Goal: Task Accomplishment & Management: Use online tool/utility

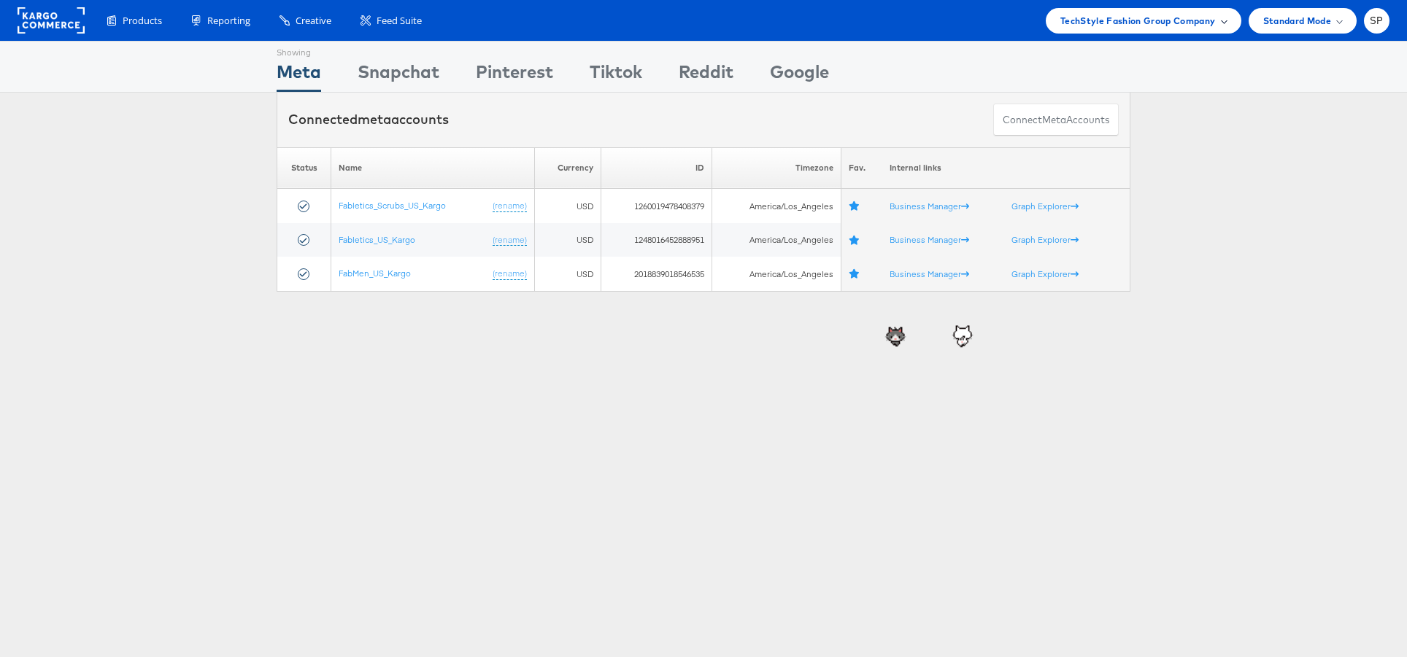
click at [1099, 17] on span "TechStyle Fashion Group Company" at bounding box center [1137, 20] width 155 height 15
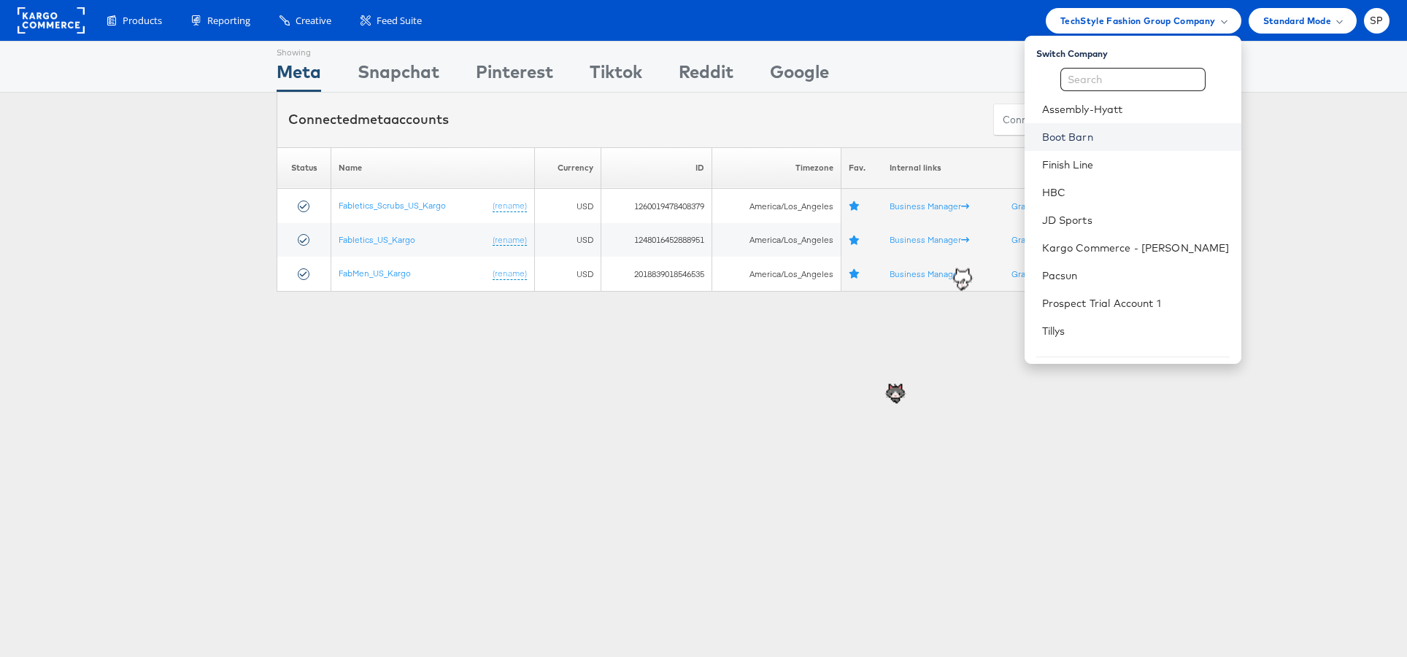
click at [1111, 135] on link "Boot Barn" at bounding box center [1135, 137] width 187 height 15
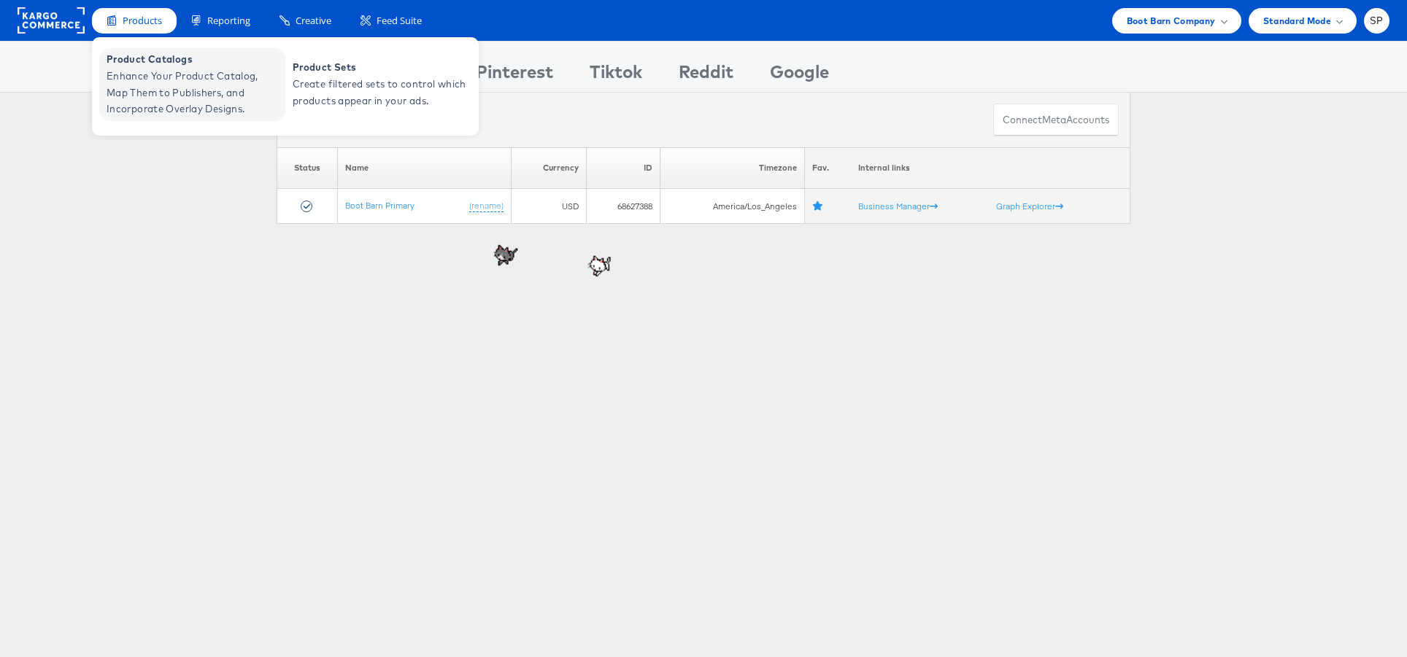
click at [156, 89] on span "Enhance Your Product Catalog, Map Them to Publishers, and Incorporate Overlay D…" at bounding box center [194, 93] width 175 height 50
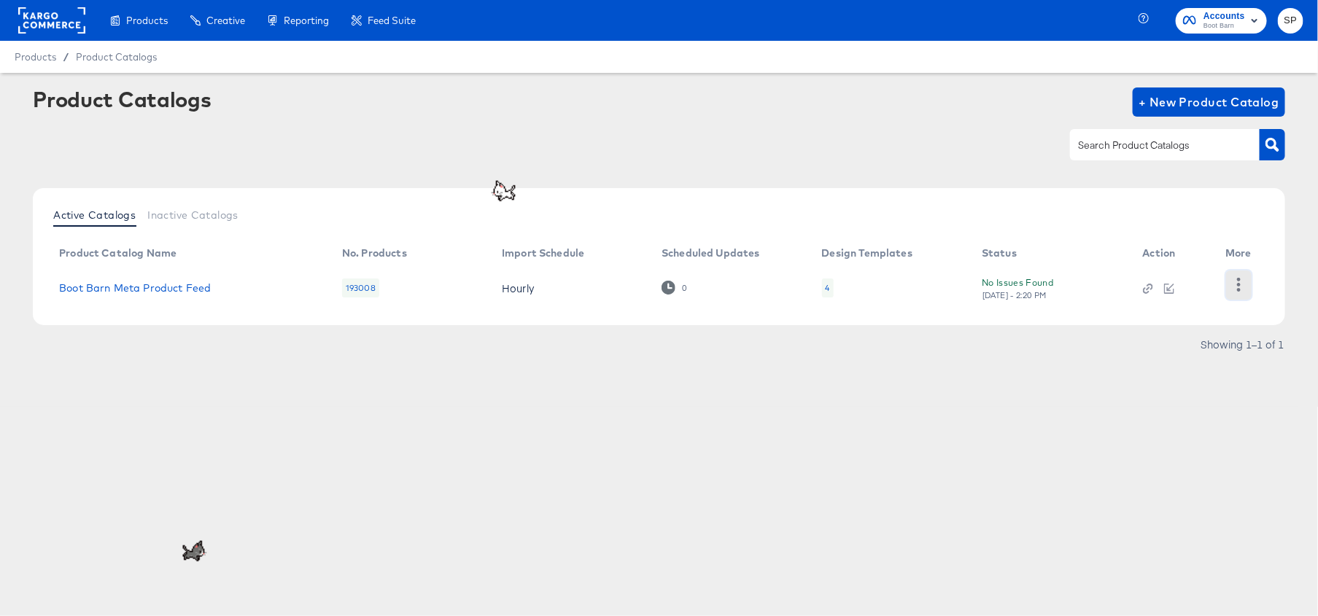
click at [1239, 298] on button "button" at bounding box center [1239, 285] width 26 height 29
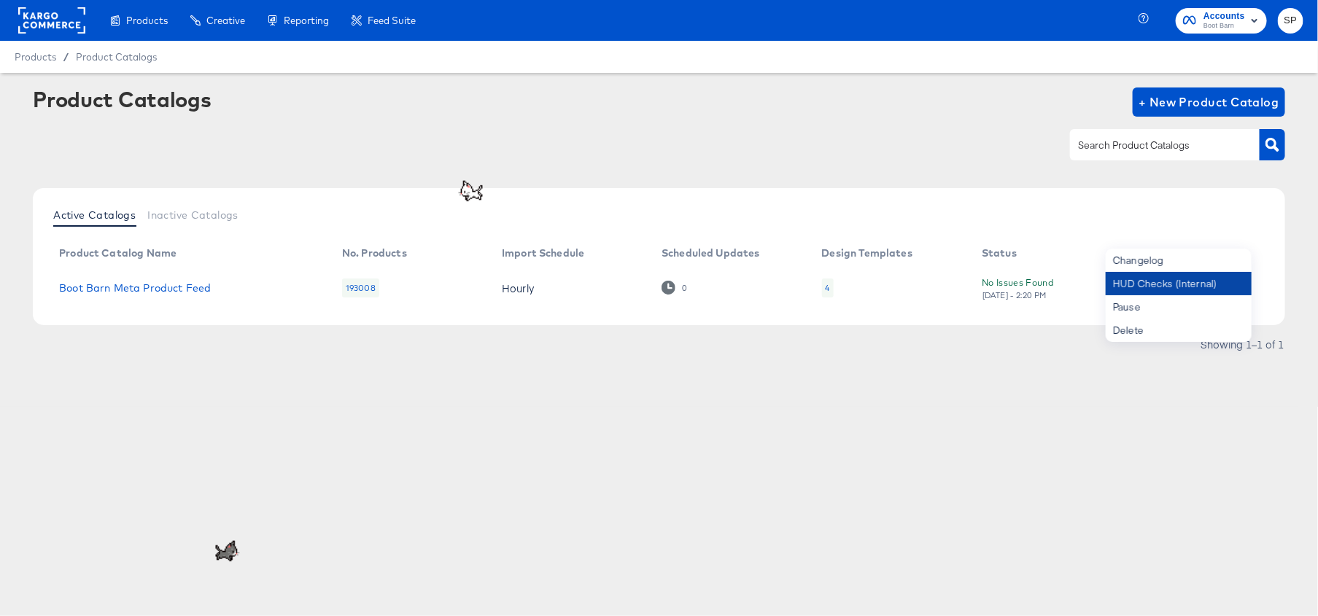
click at [1179, 280] on div "HUD Checks (Internal)" at bounding box center [1179, 283] width 146 height 23
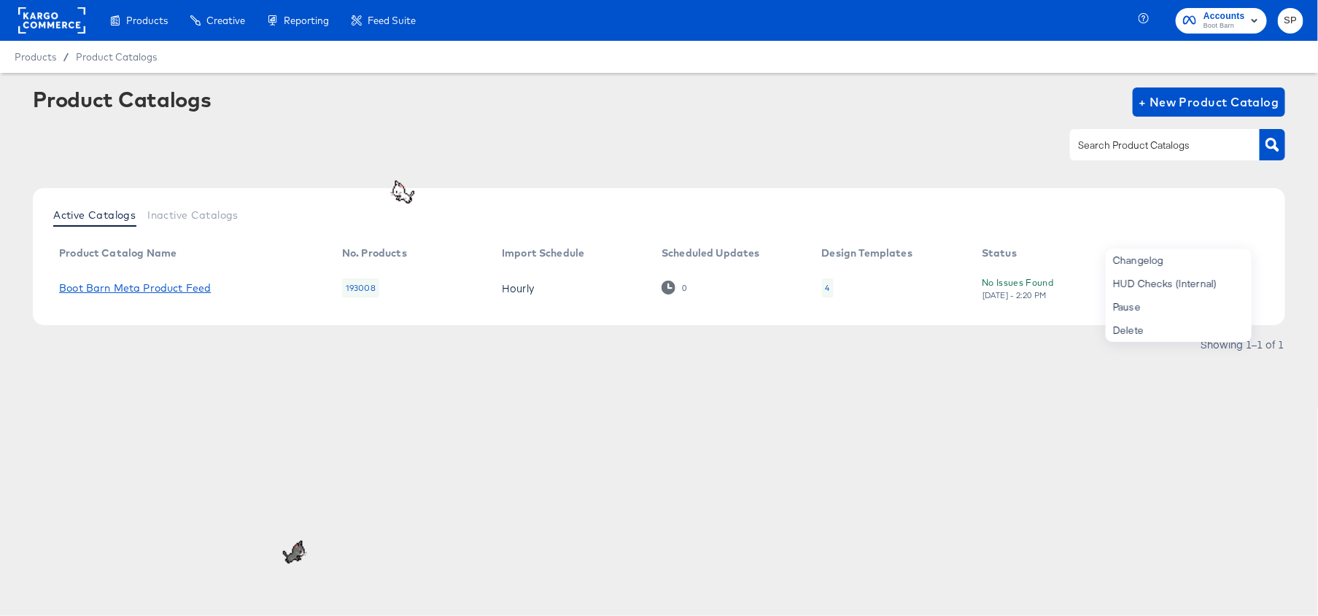
click at [196, 286] on link "Boot Barn Meta Product Feed" at bounding box center [135, 288] width 152 height 12
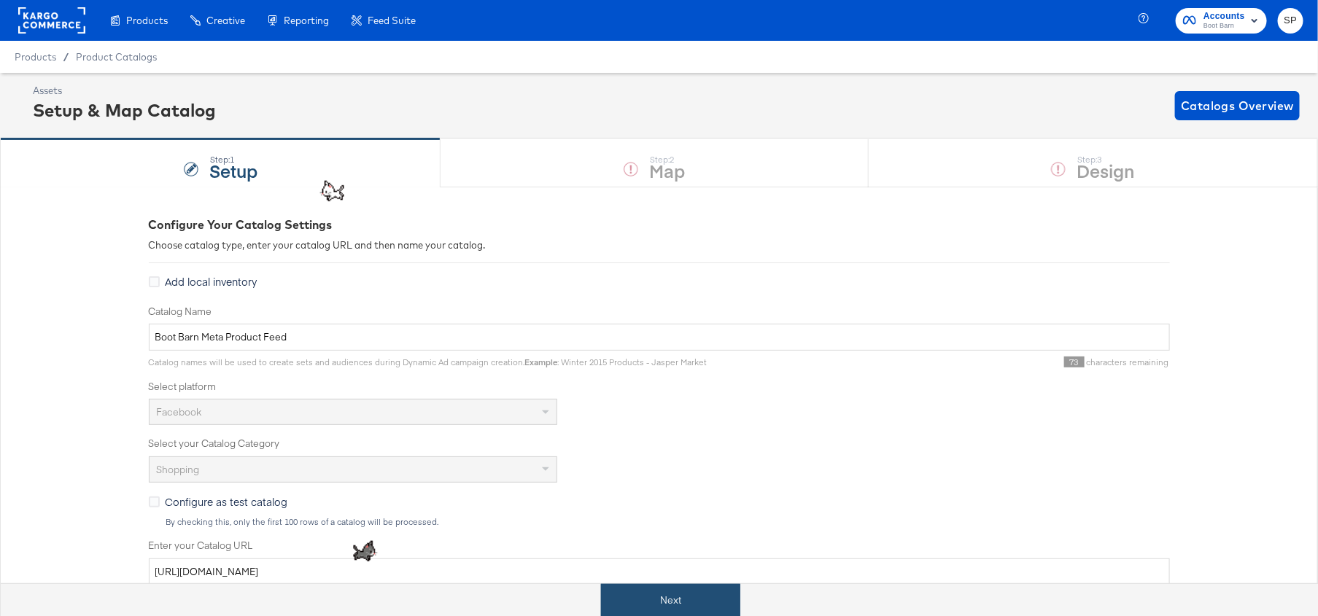
click at [646, 599] on button "Next" at bounding box center [670, 600] width 139 height 33
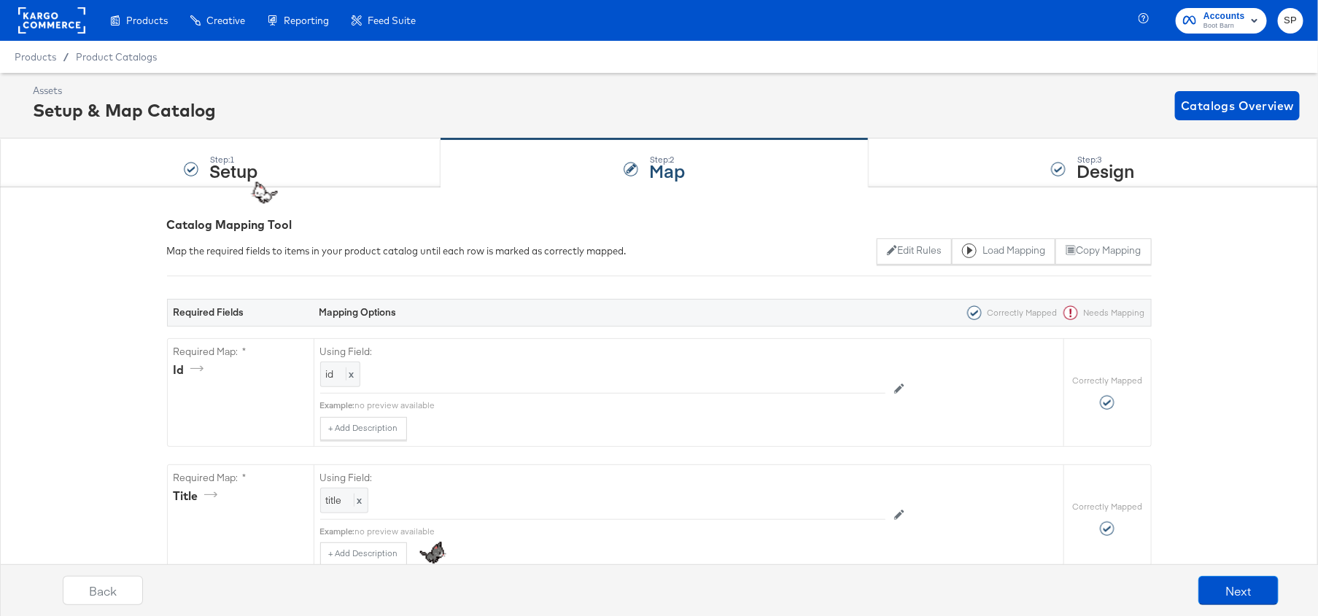
click at [1037, 166] on div "Step: 3 Design" at bounding box center [1093, 163] width 449 height 48
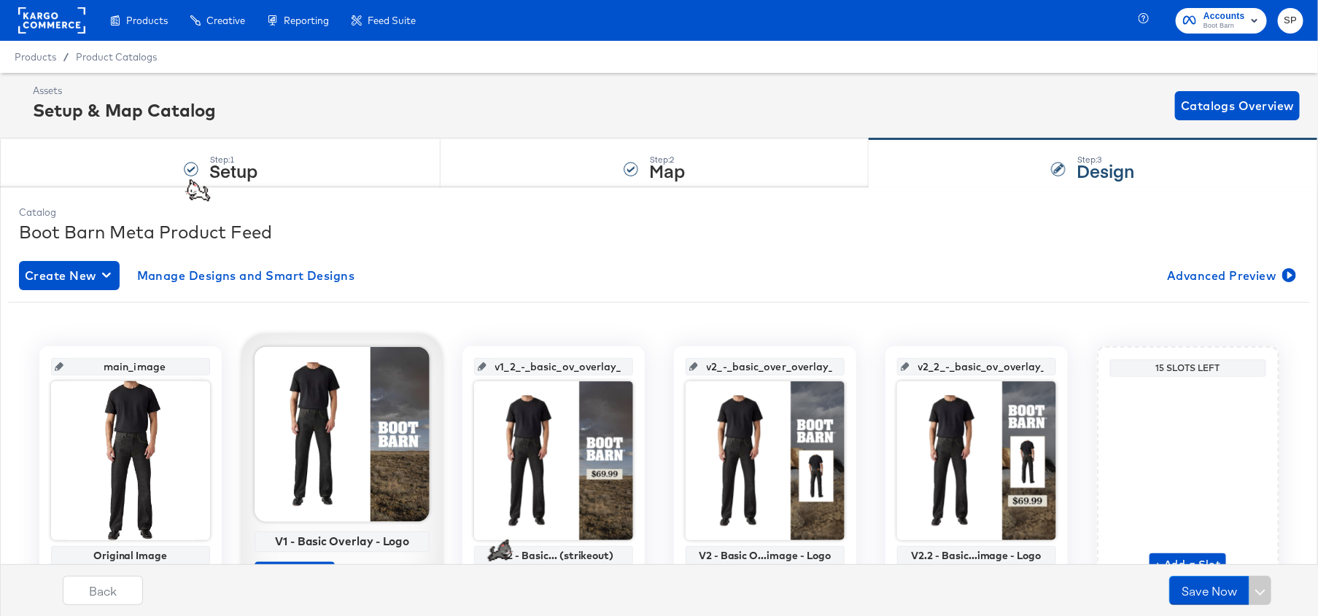
scroll to position [78, 0]
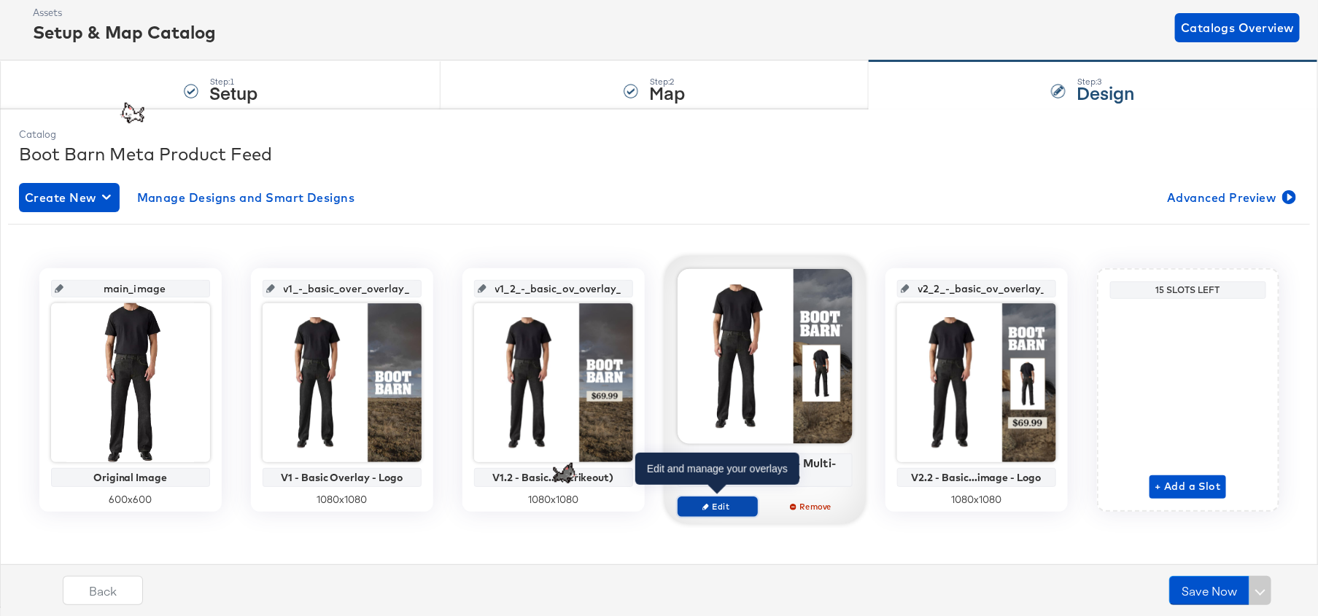
click at [712, 501] on span "Edit" at bounding box center [717, 506] width 67 height 11
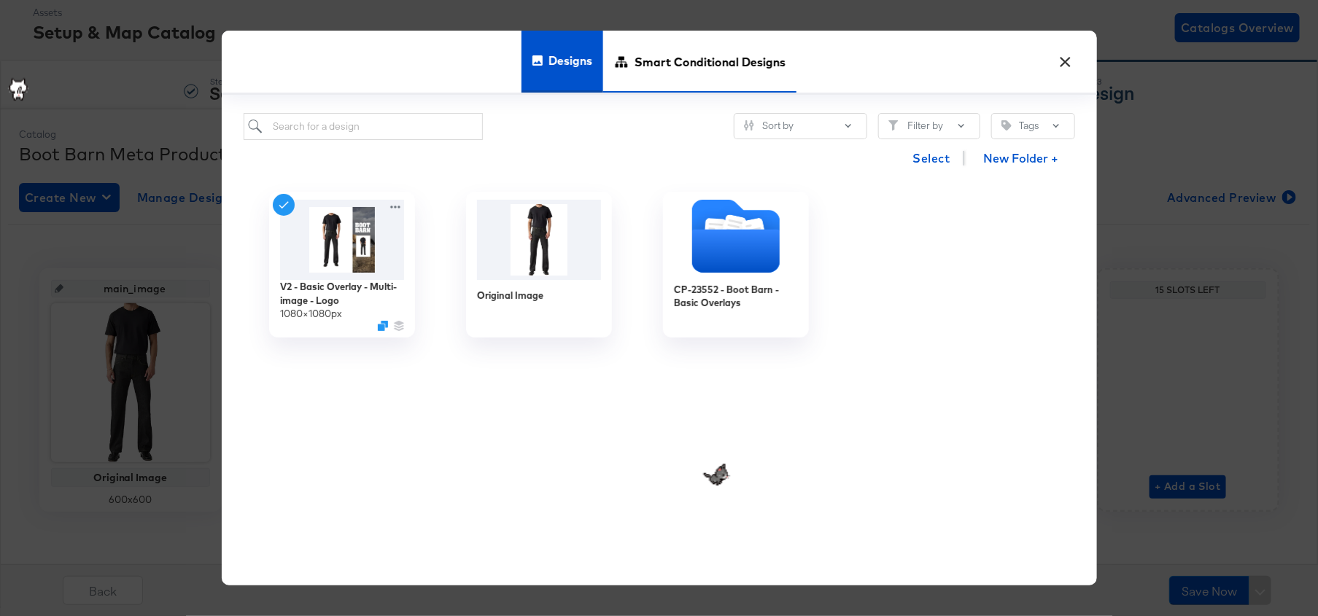
click at [650, 75] on span "Smart Conditional Designs" at bounding box center [710, 62] width 151 height 64
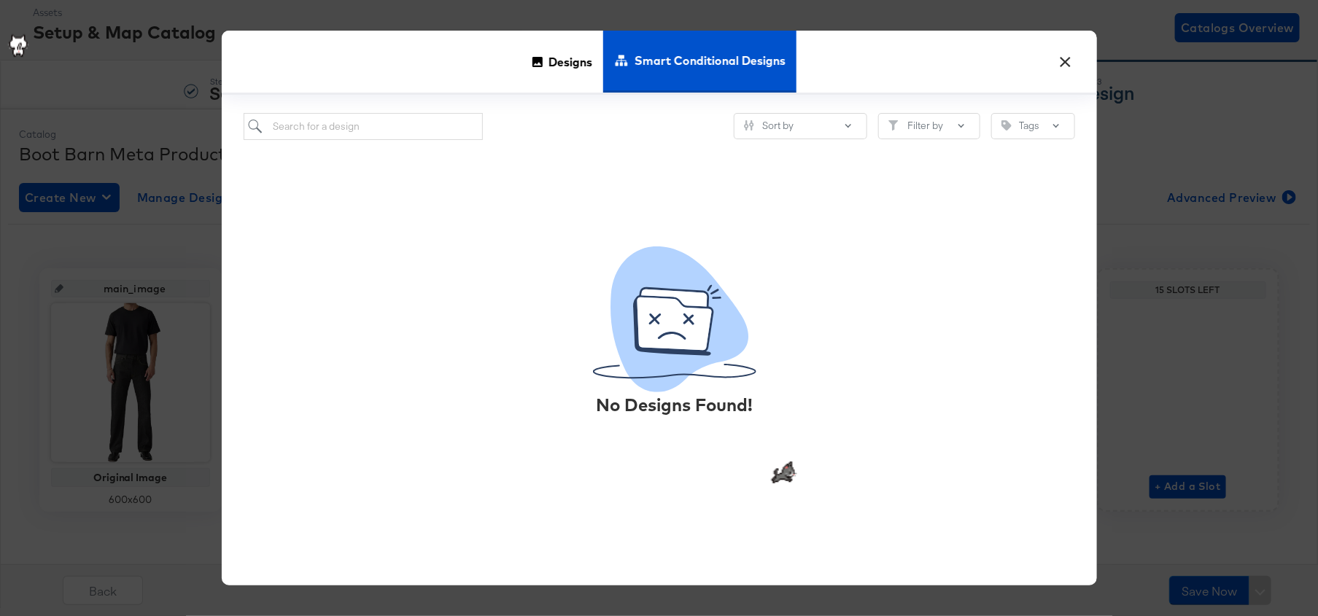
click at [1061, 60] on button "×" at bounding box center [1066, 58] width 26 height 26
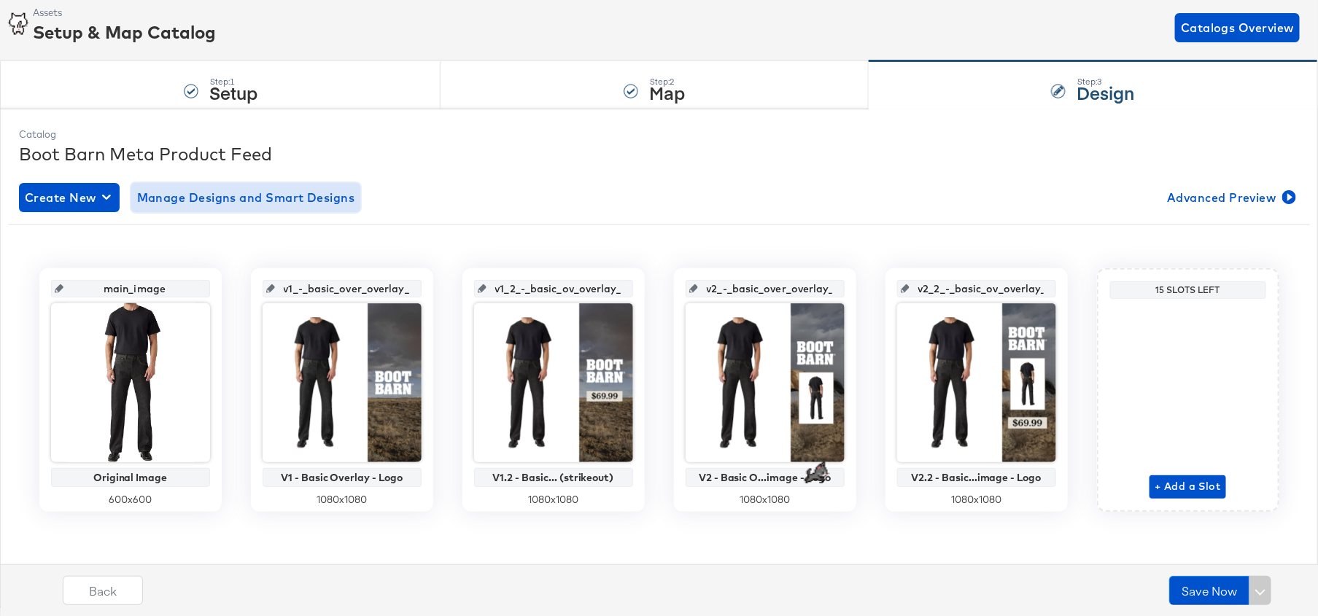
click at [234, 194] on span "Manage Designs and Smart Designs" at bounding box center [246, 197] width 218 height 20
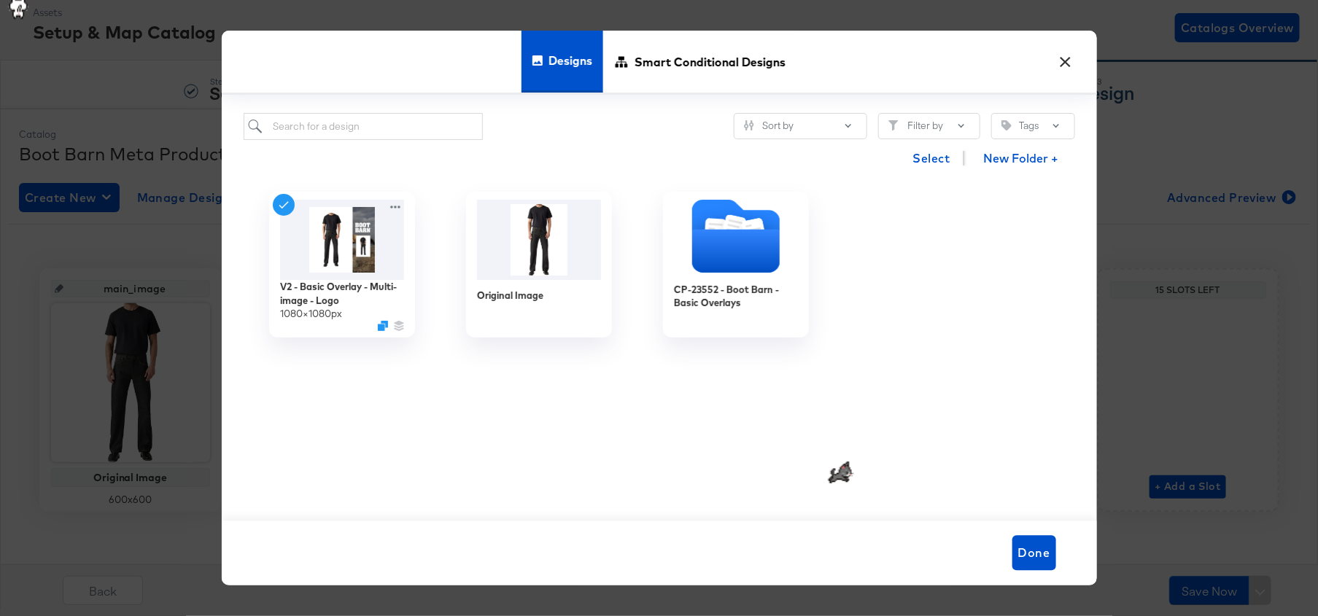
click at [131, 231] on div "× Designs Smart Conditional Designs Sort by Filter by Tags Select New Folder + …" at bounding box center [659, 308] width 1318 height 616
click at [1072, 61] on button "×" at bounding box center [1066, 58] width 26 height 26
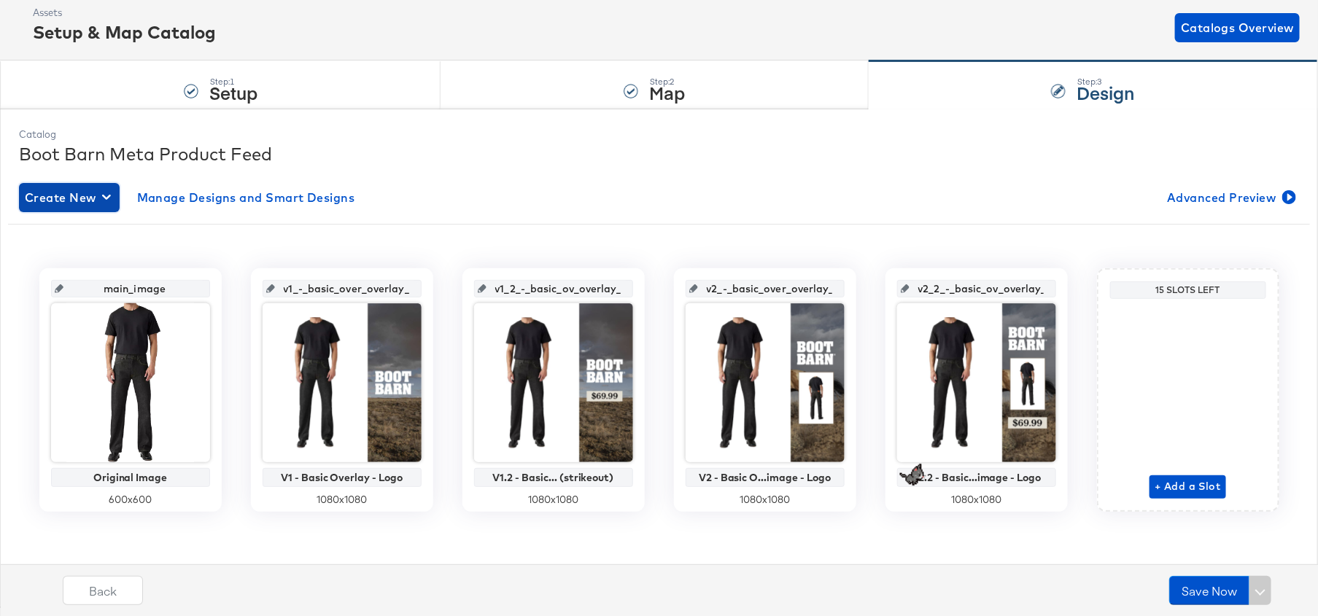
click at [114, 198] on div "button" at bounding box center [109, 197] width 15 height 14
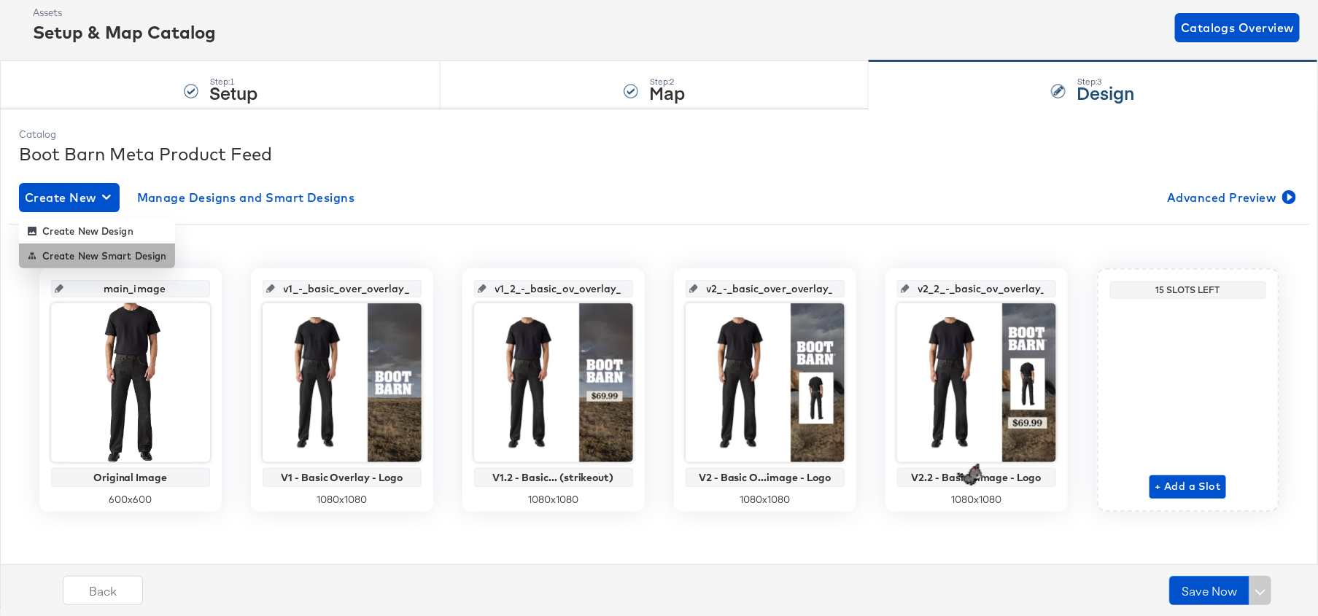
click at [100, 252] on div "Create New Smart Design" at bounding box center [97, 256] width 139 height 12
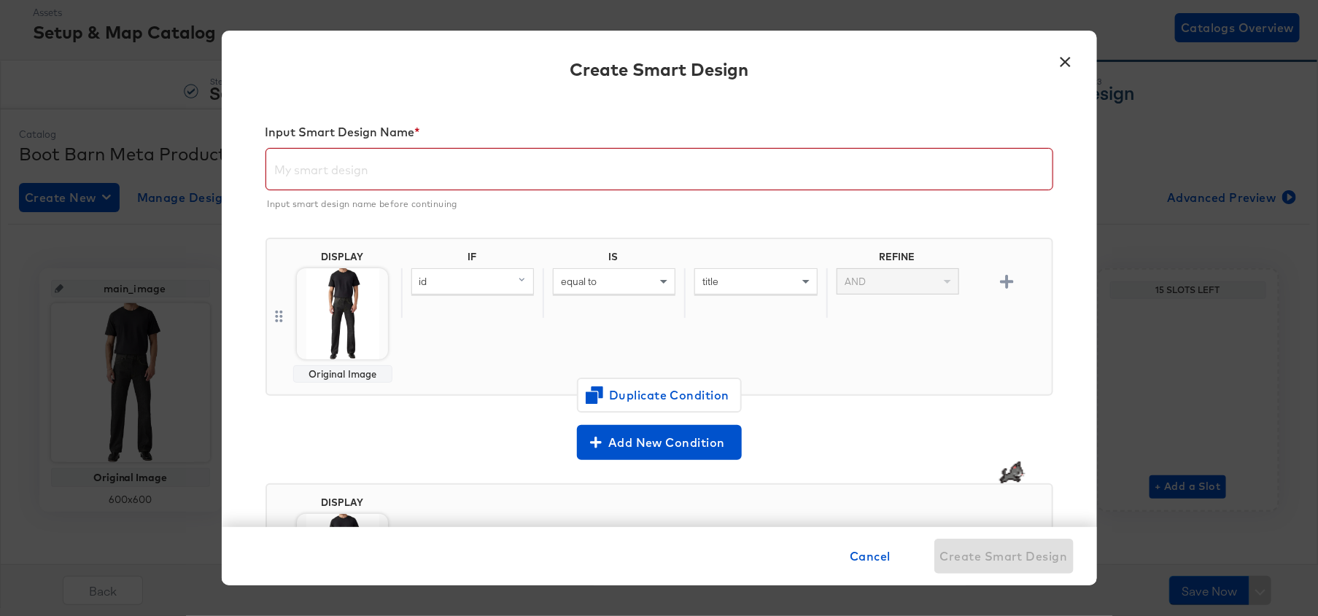
click at [397, 176] on input "text" at bounding box center [659, 163] width 786 height 41
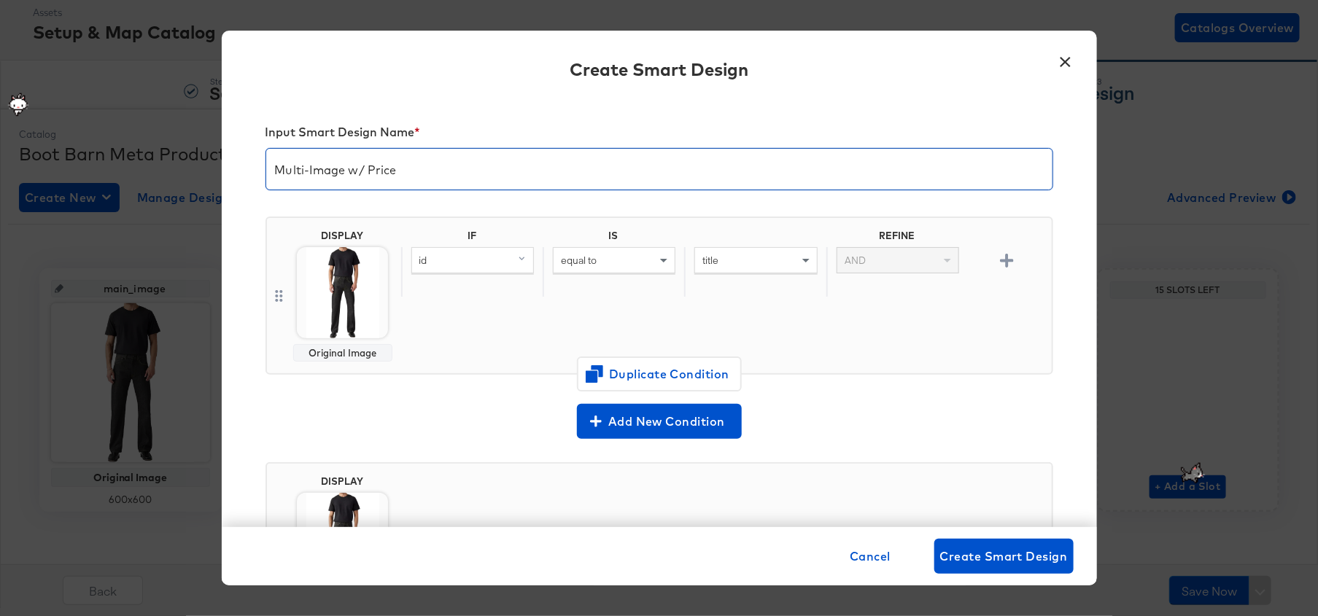
type input "Multi-Image w/ Price"
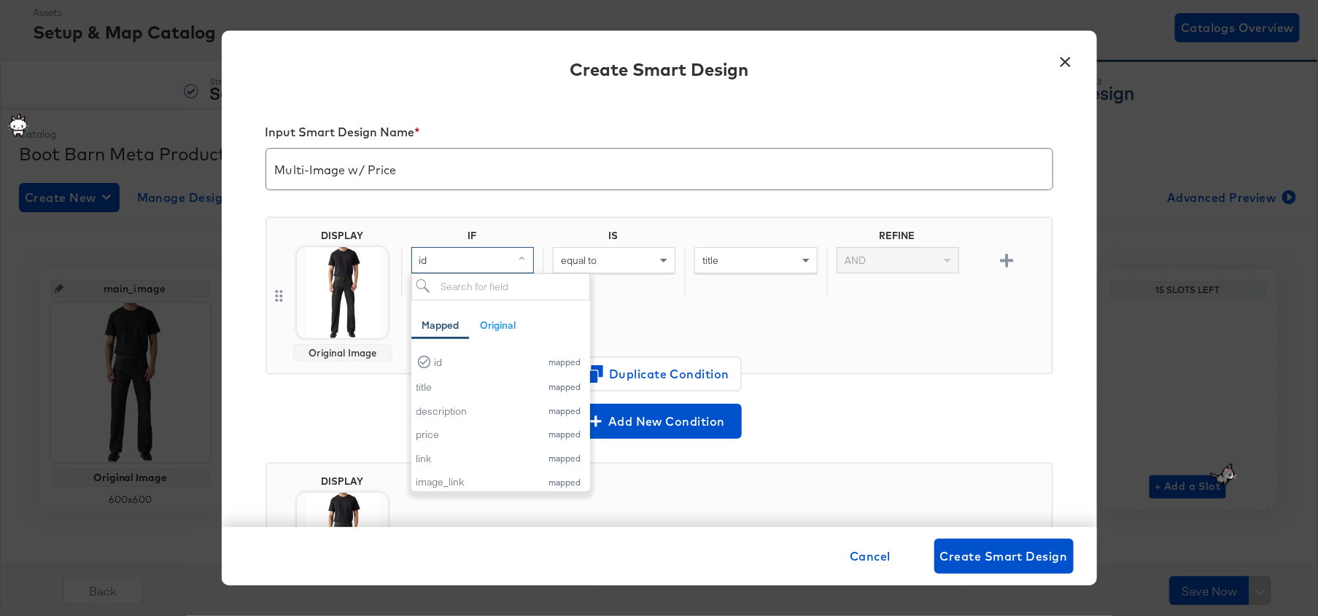
click at [457, 264] on div "id" at bounding box center [472, 260] width 121 height 25
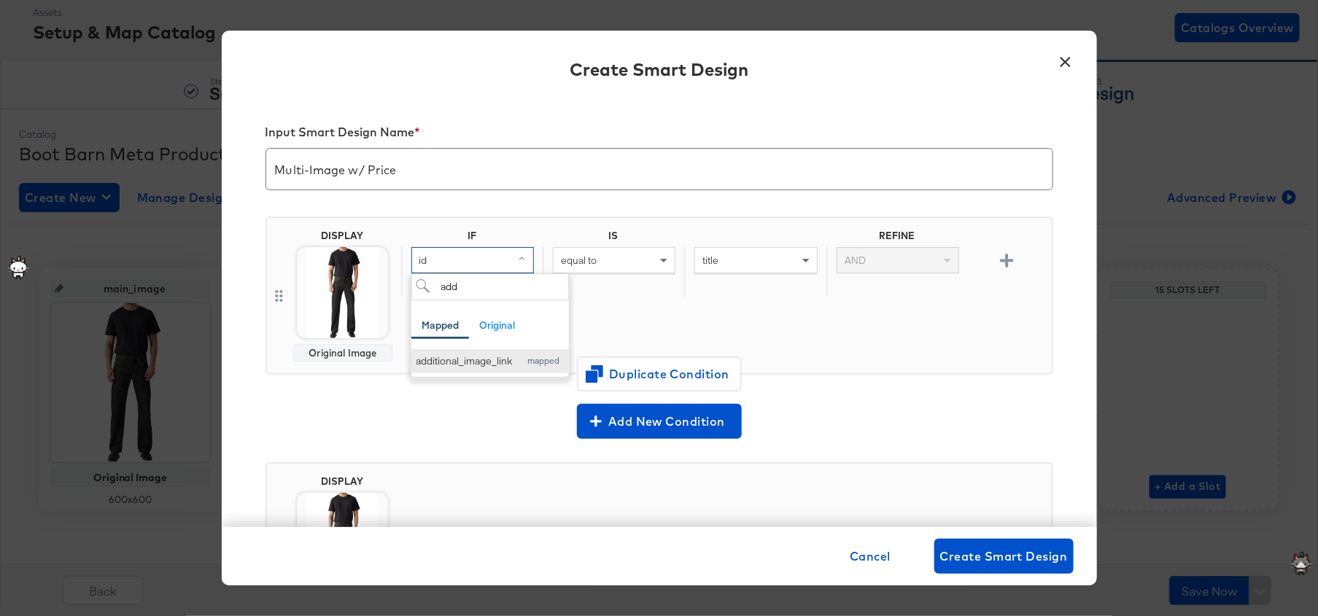
type input "add"
click at [494, 360] on div "additional_image_link" at bounding box center [465, 362] width 96 height 14
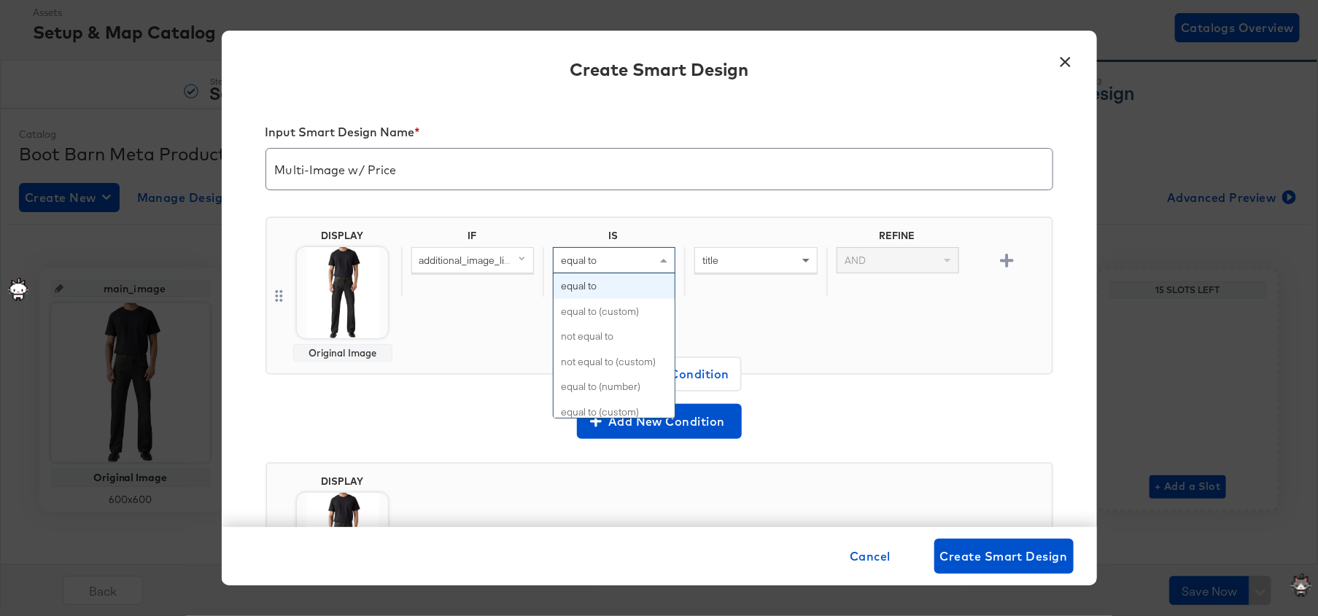
click at [618, 260] on div "equal to" at bounding box center [614, 260] width 121 height 25
type input "start"
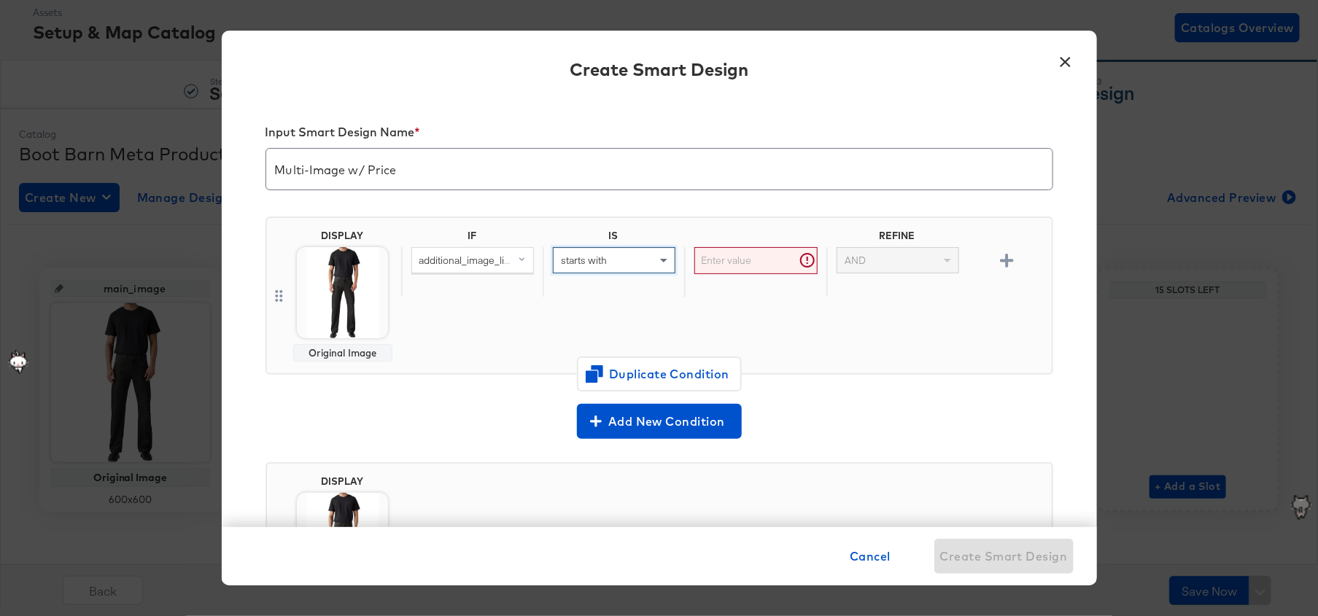
click at [748, 264] on input "text" at bounding box center [756, 260] width 123 height 27
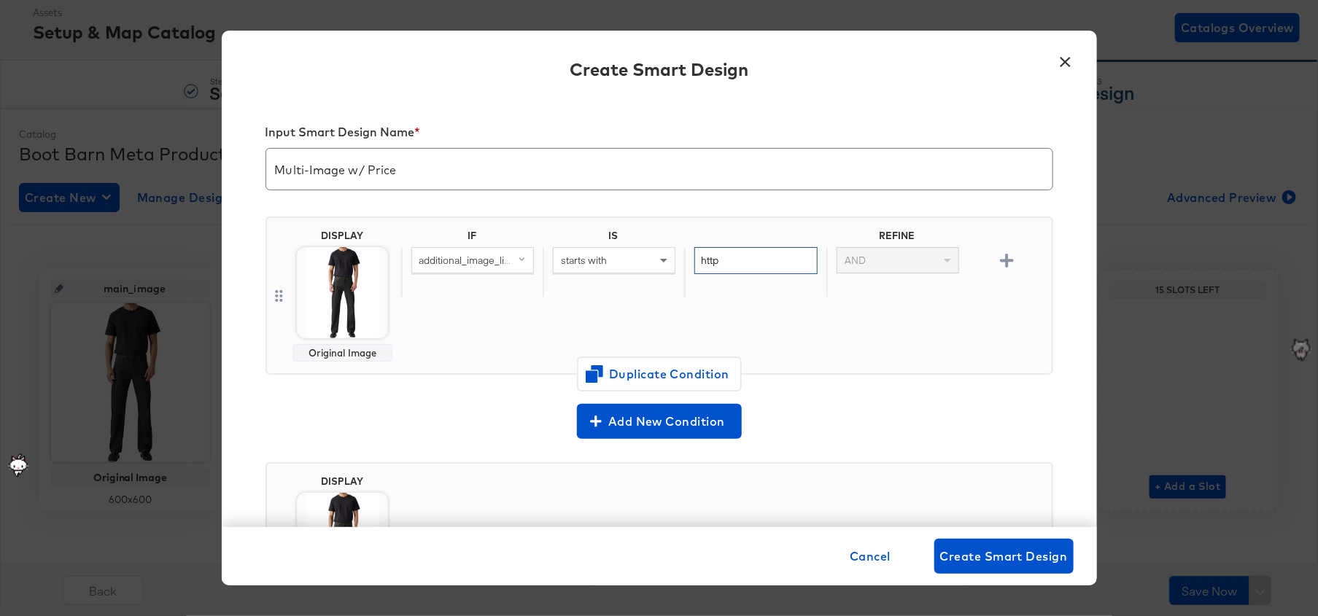
type input "http"
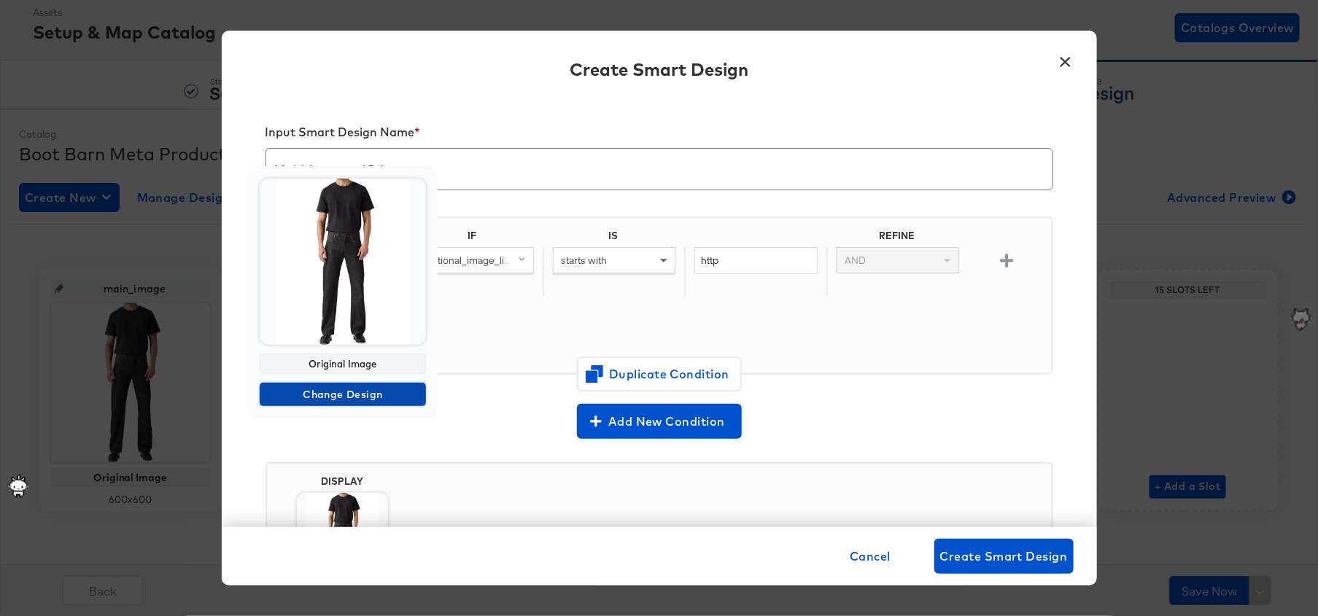
click at [357, 390] on span "Change Design" at bounding box center [343, 395] width 155 height 18
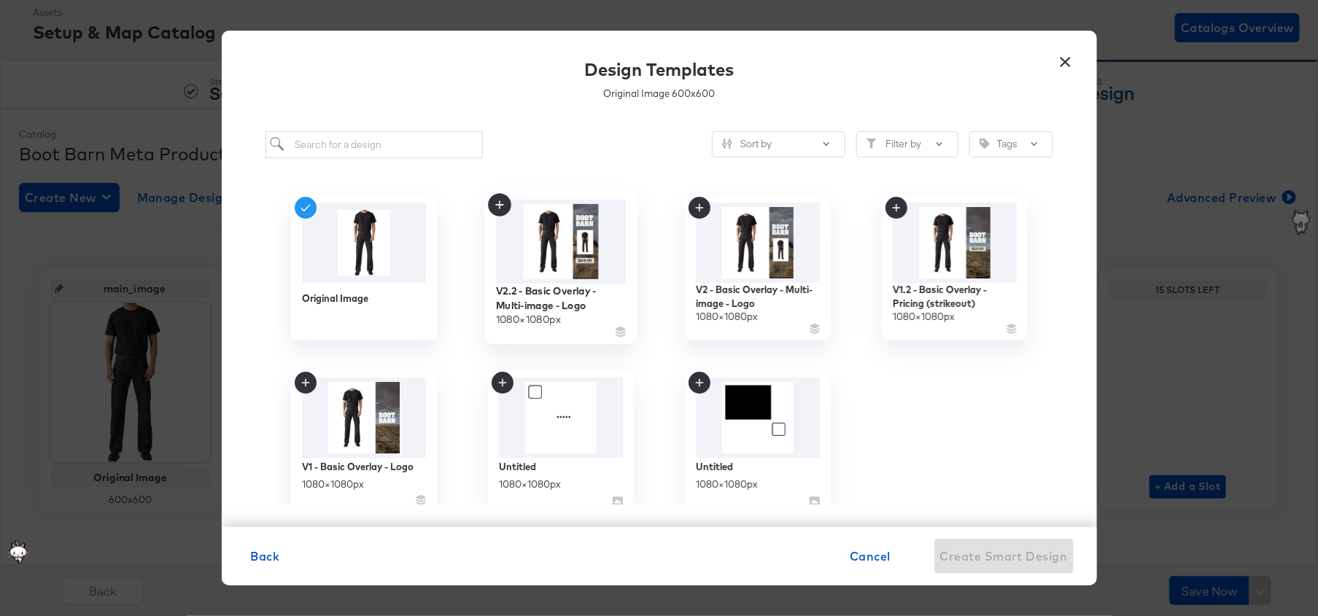
click at [573, 266] on img at bounding box center [560, 241] width 131 height 84
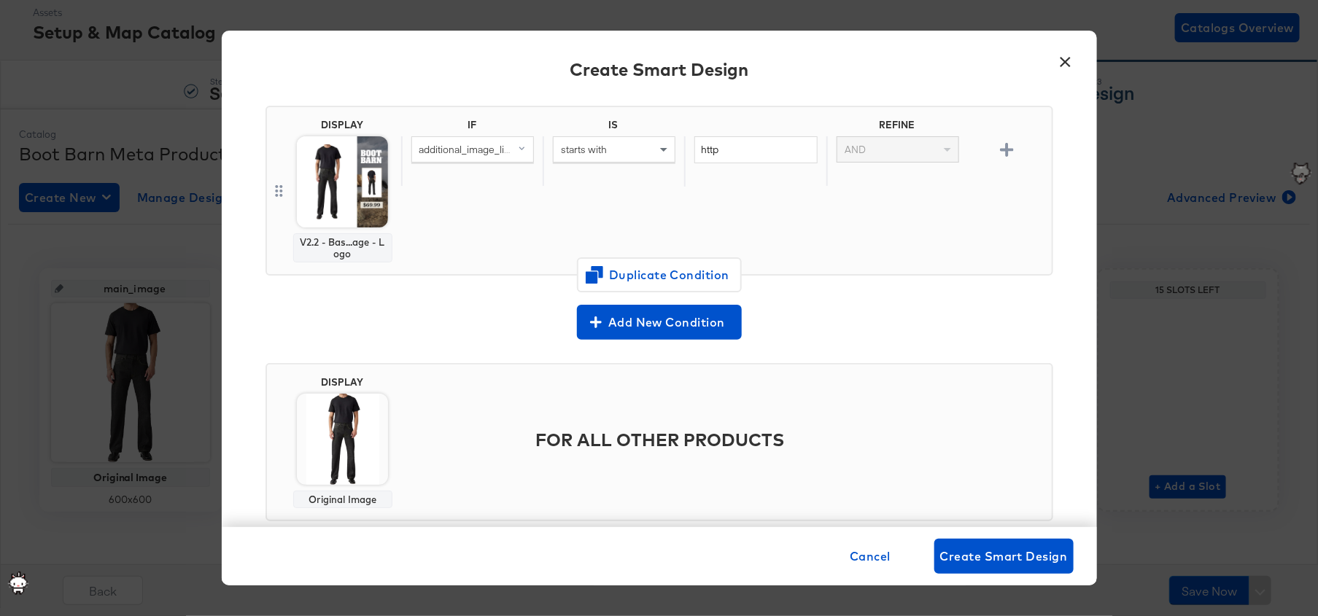
scroll to position [141, 0]
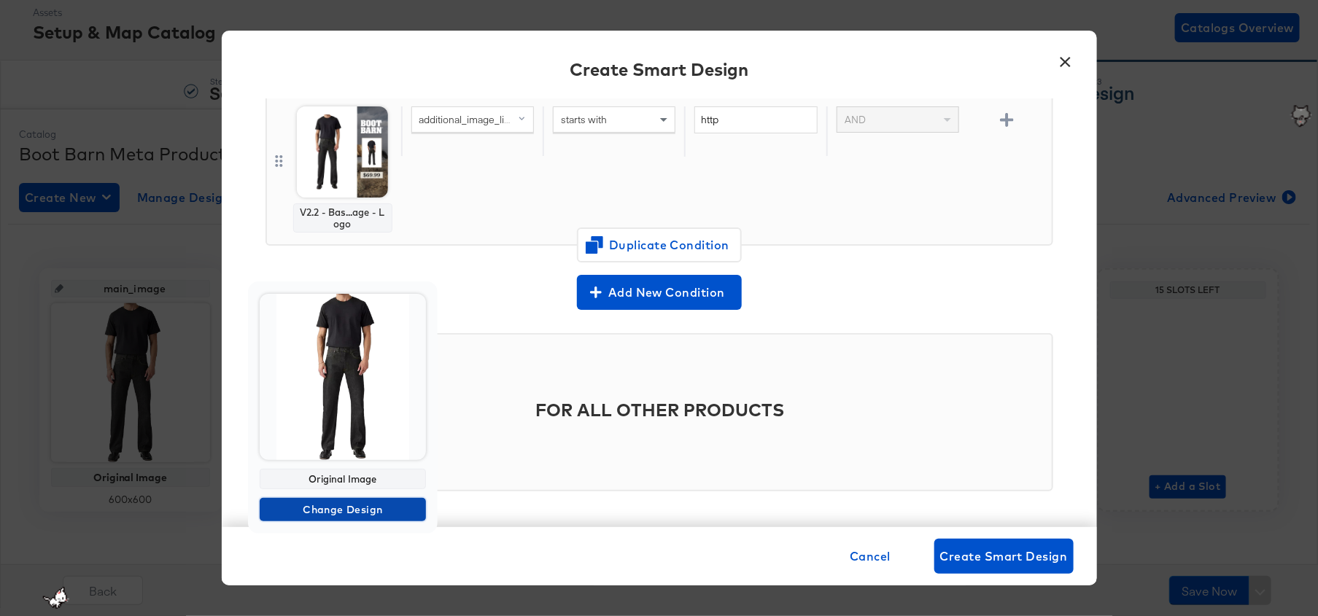
click at [352, 512] on span "Change Design" at bounding box center [343, 510] width 155 height 18
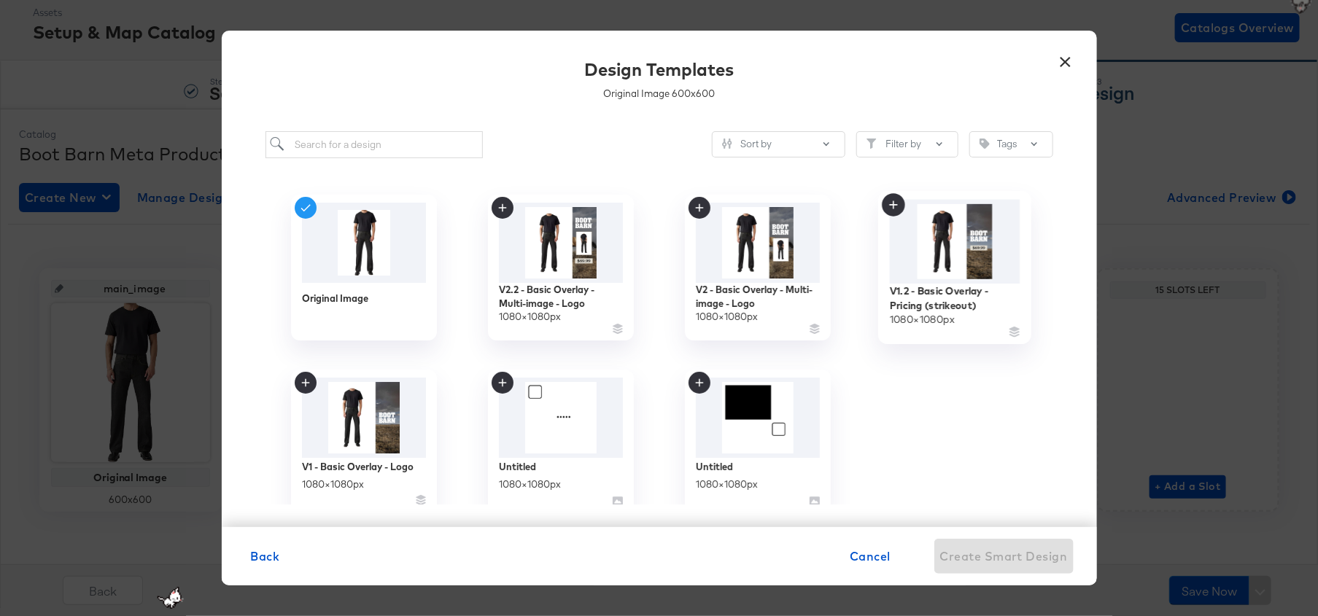
click at [974, 247] on img at bounding box center [954, 241] width 131 height 84
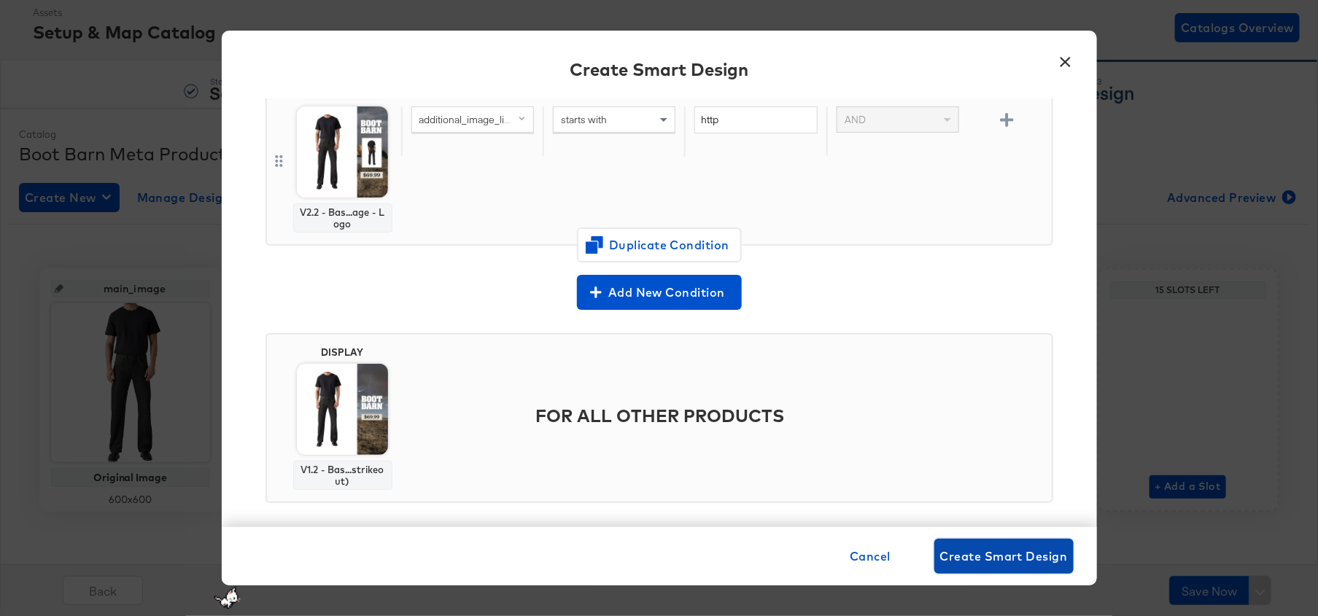
click at [967, 552] on span "Create Smart Design" at bounding box center [1004, 556] width 128 height 20
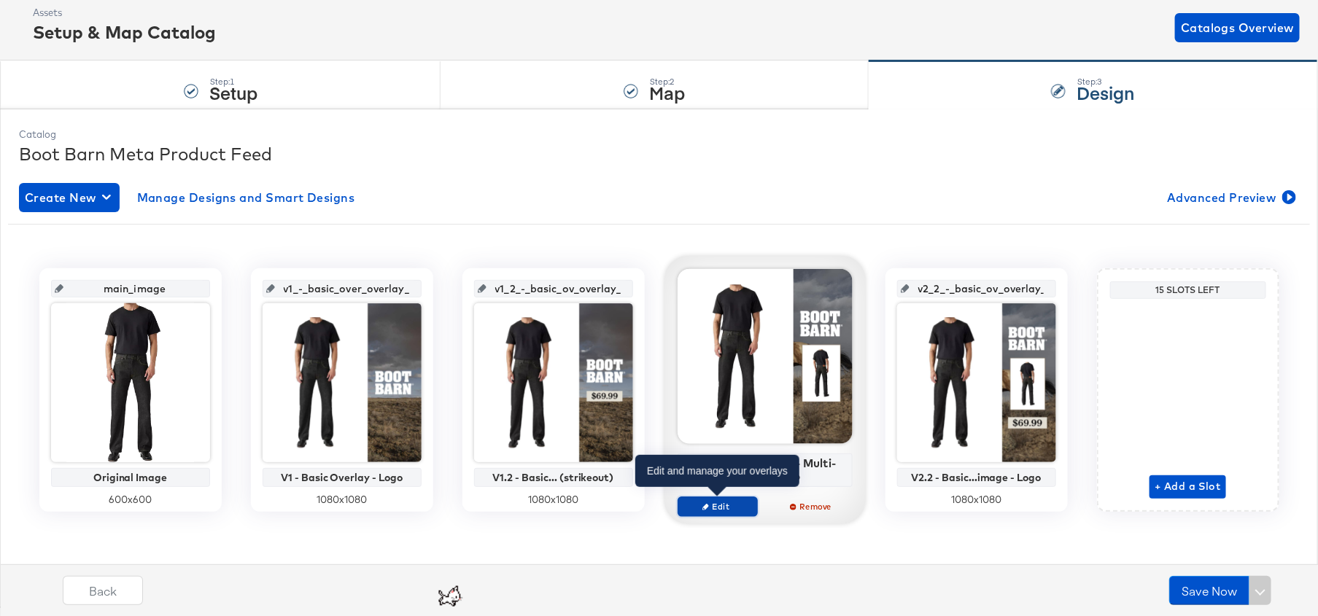
click at [703, 506] on icon "button" at bounding box center [706, 506] width 7 height 7
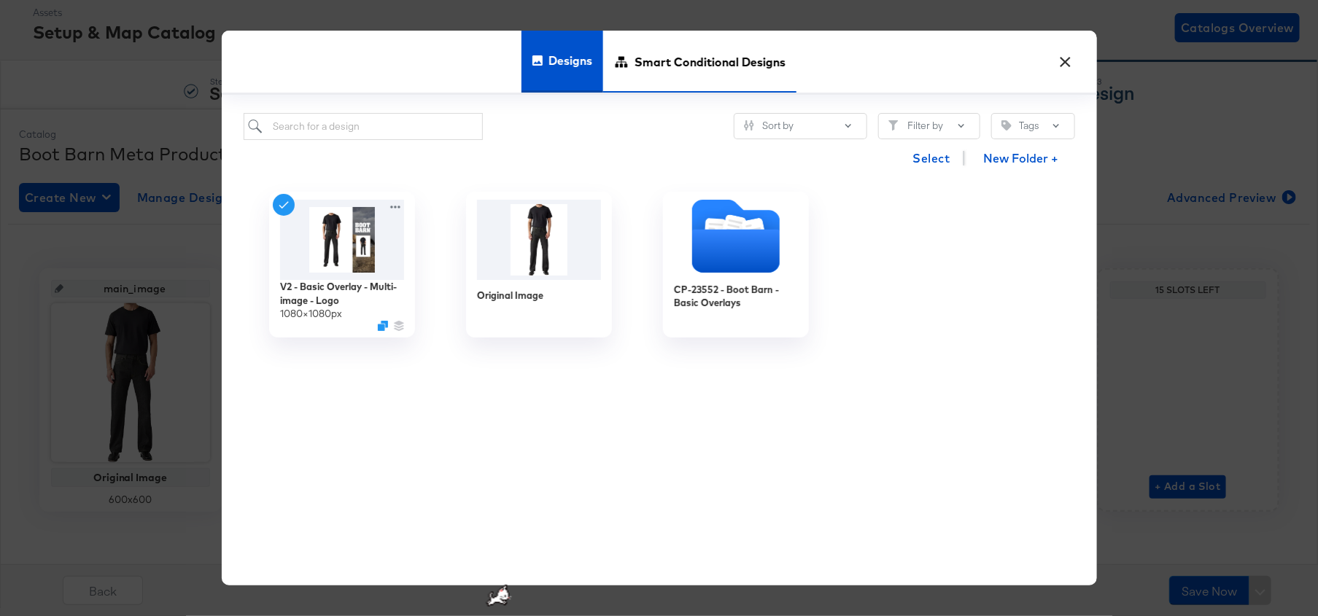
click at [689, 66] on span "Smart Conditional Designs" at bounding box center [710, 62] width 151 height 64
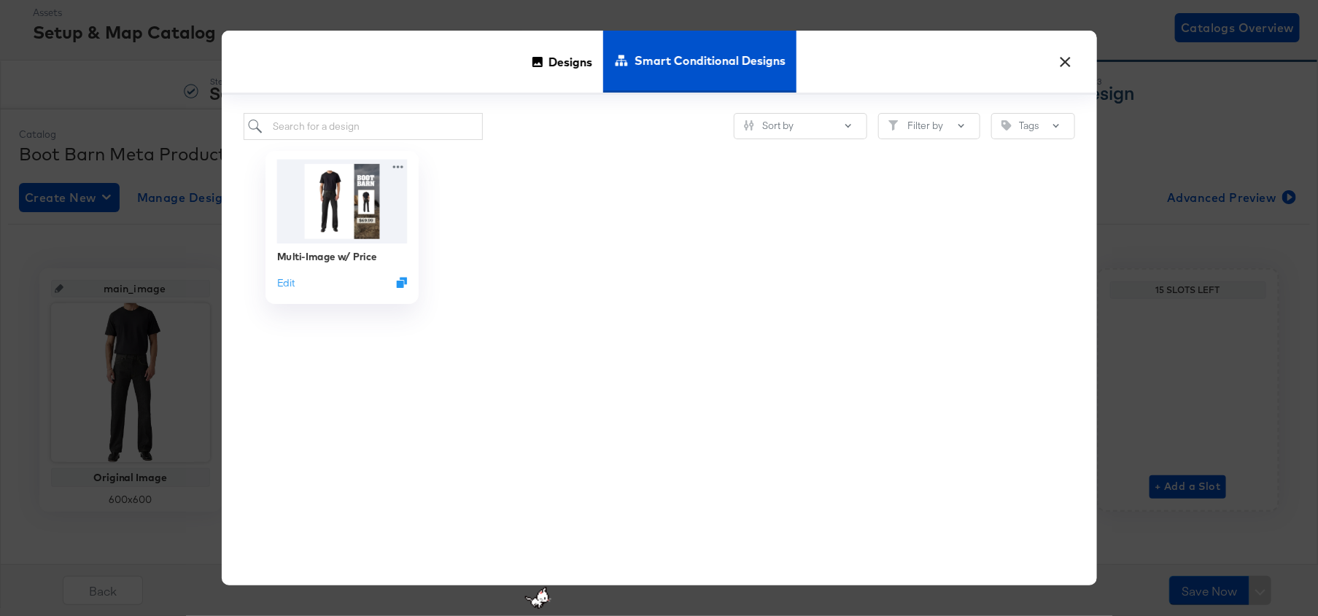
click at [357, 212] on img at bounding box center [341, 201] width 131 height 84
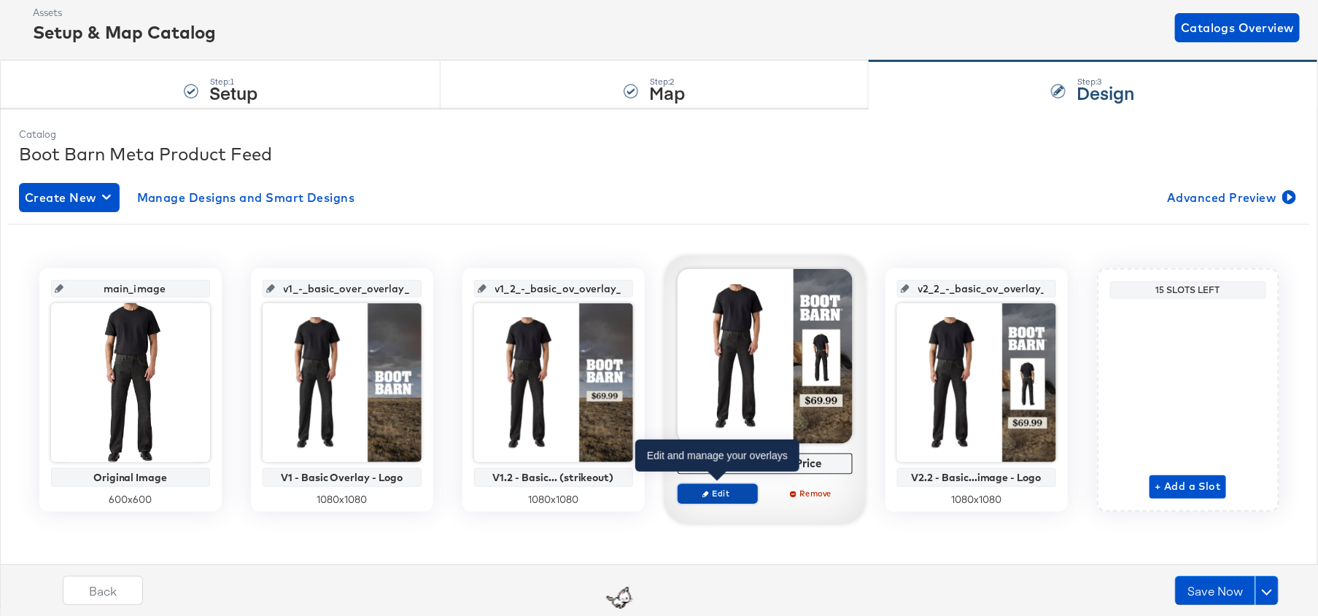
click at [712, 497] on span "Edit" at bounding box center [717, 493] width 67 height 11
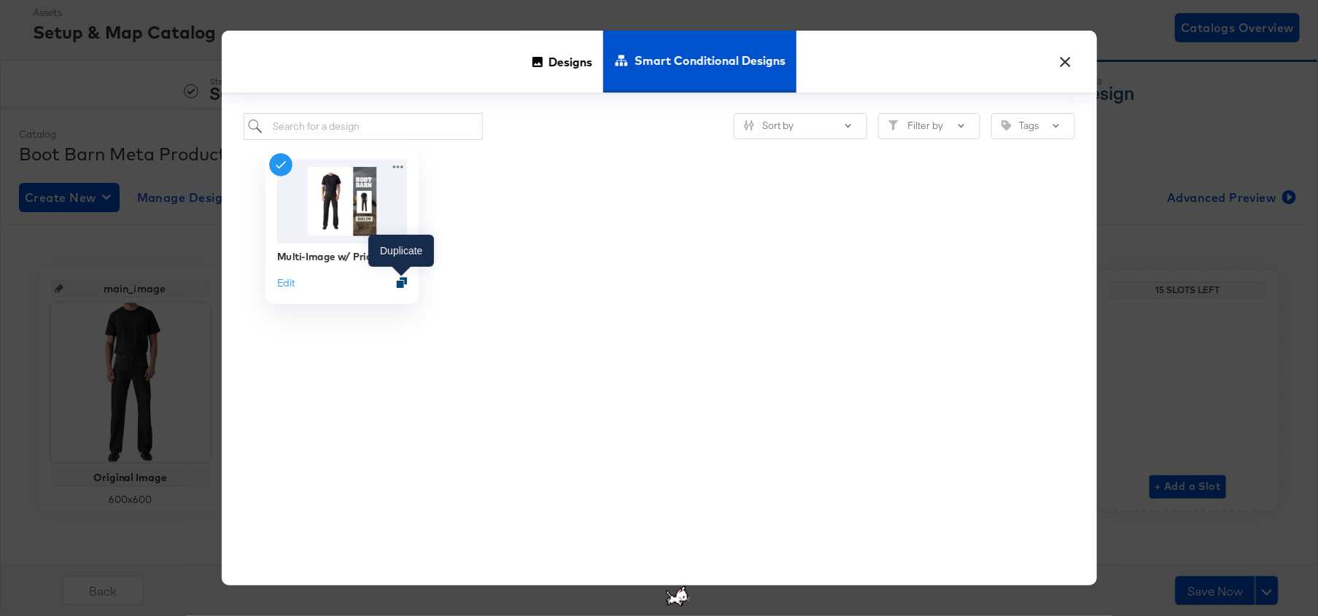
click at [402, 282] on icon "Duplicate" at bounding box center [401, 282] width 11 height 11
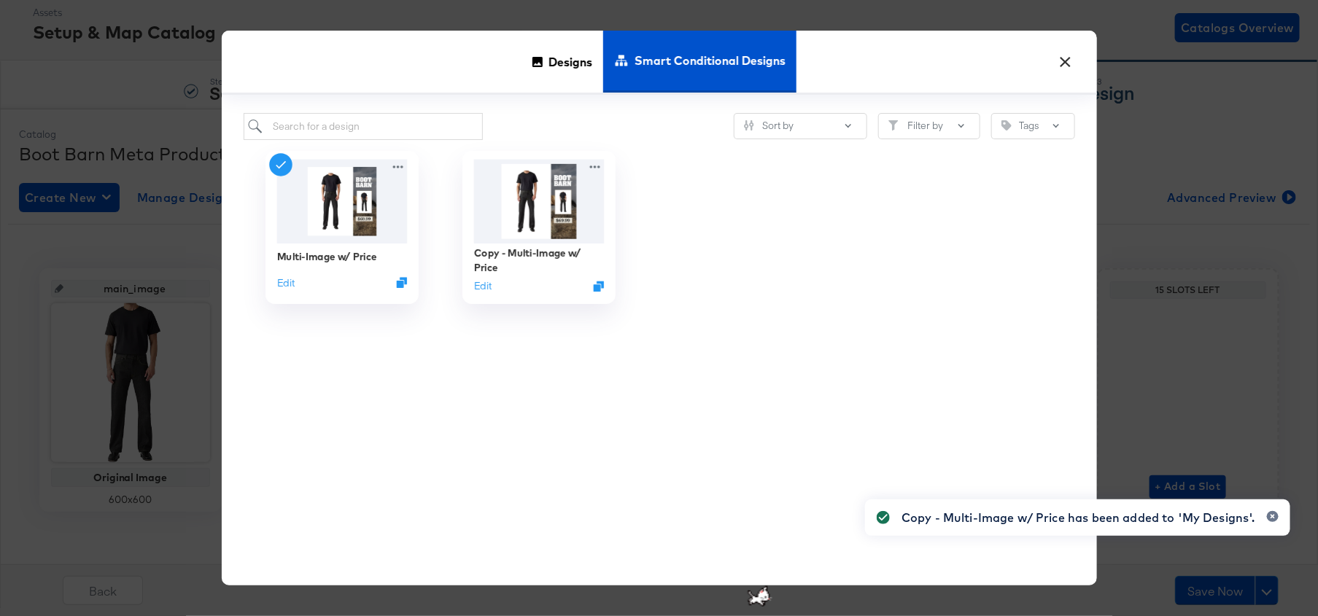
click at [542, 210] on img at bounding box center [538, 201] width 131 height 84
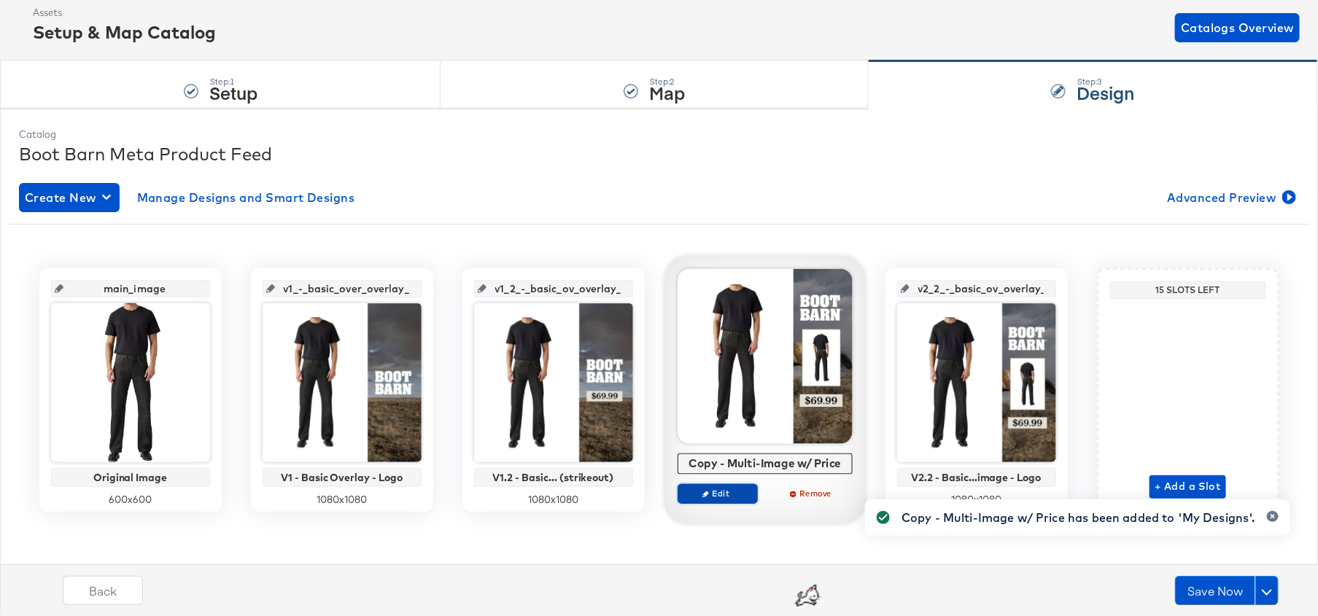
click at [724, 495] on span "Edit" at bounding box center [717, 493] width 67 height 11
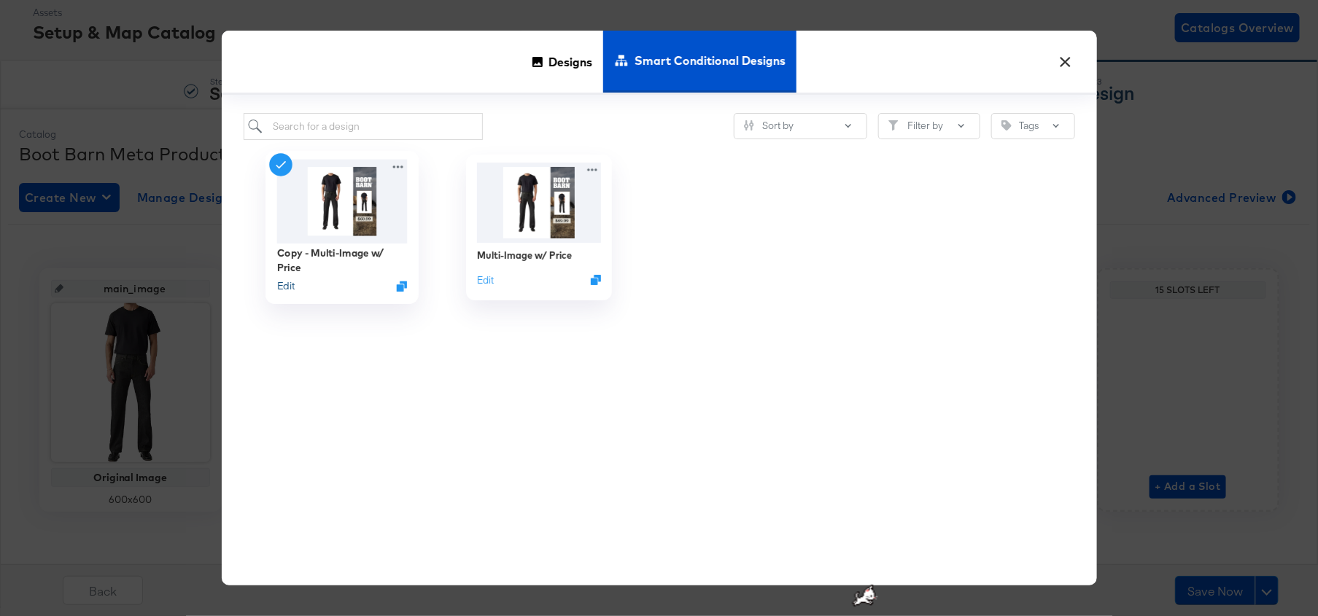
click at [289, 282] on button "Edit" at bounding box center [285, 286] width 18 height 14
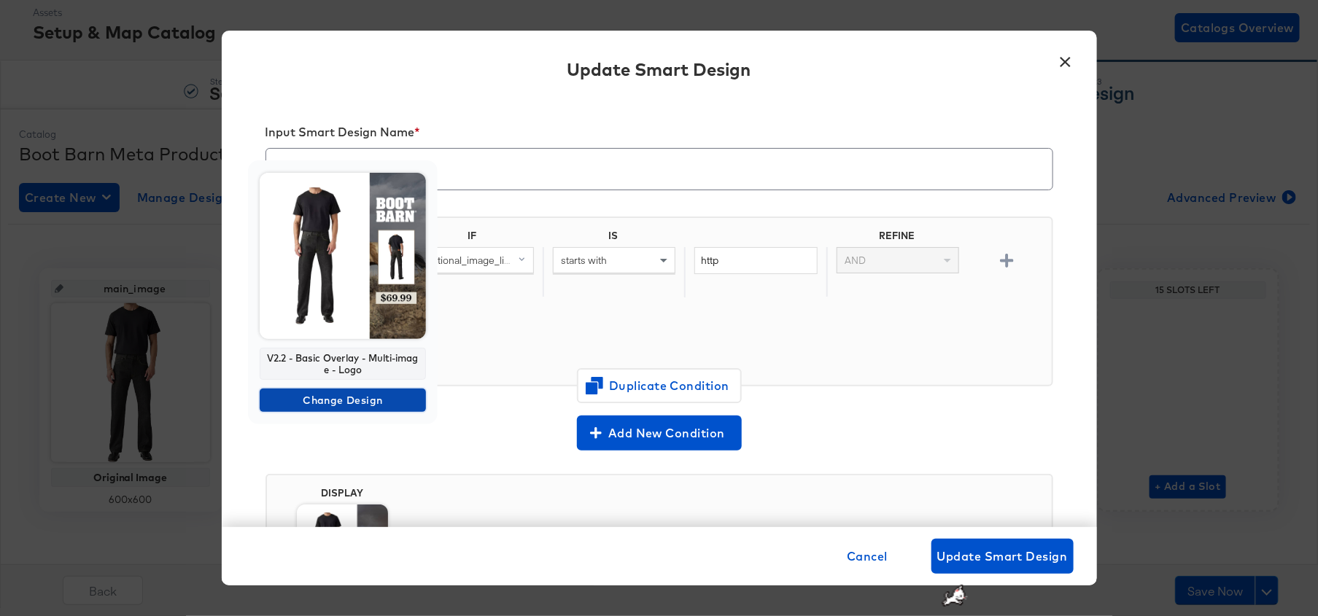
click at [376, 392] on span "Change Design" at bounding box center [343, 401] width 155 height 18
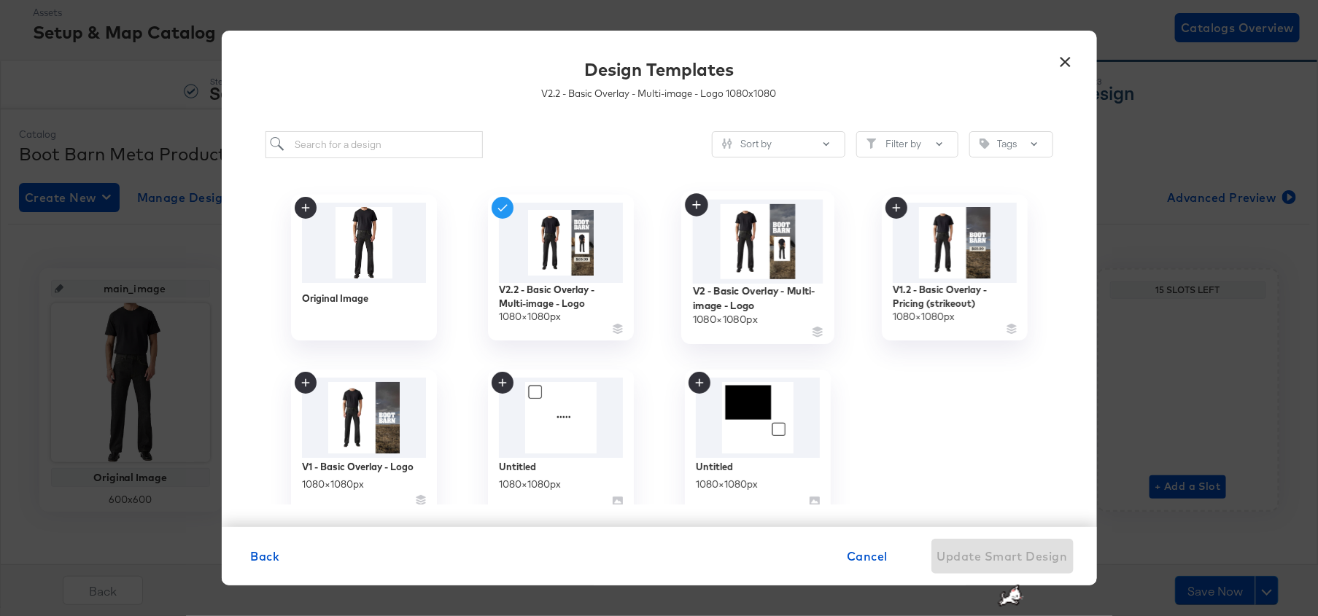
click at [770, 263] on img at bounding box center [757, 241] width 131 height 84
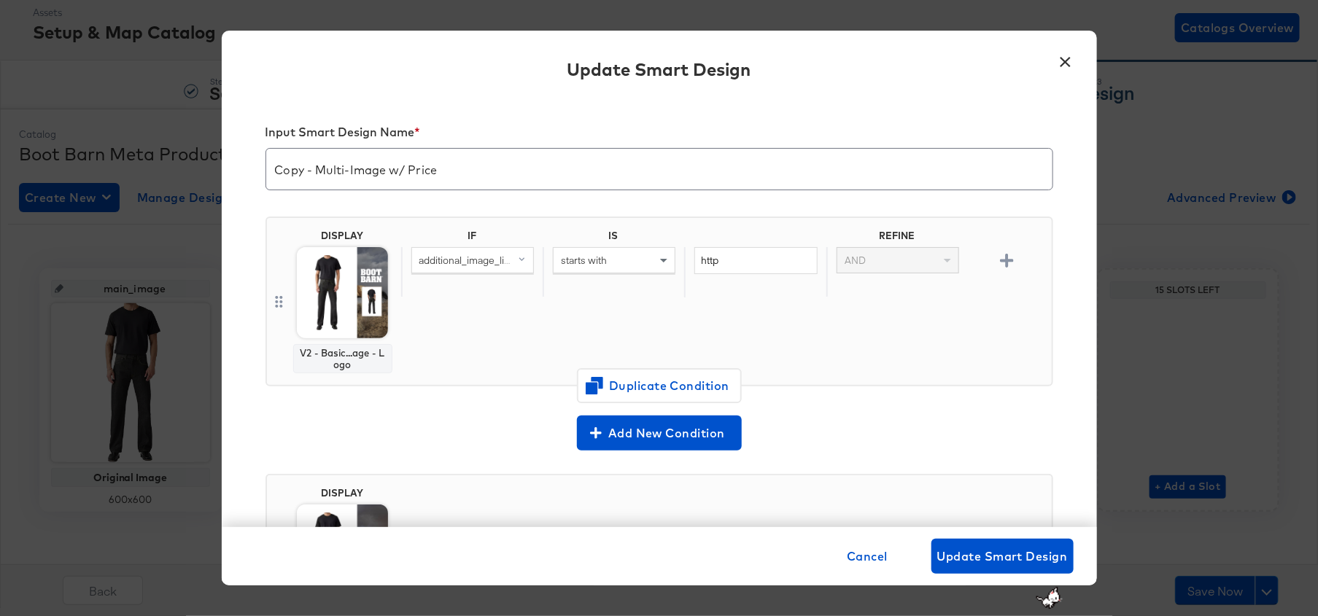
click at [409, 171] on input "Copy - Multi-Image w/ Price" at bounding box center [659, 163] width 786 height 41
drag, startPoint x: 318, startPoint y: 172, endPoint x: 184, endPoint y: 117, distance: 145.2
click at [184, 117] on div "× Update Smart Design Input Smart Design Name * Copy - Multi-Image w/ no Price …" at bounding box center [659, 308] width 1318 height 616
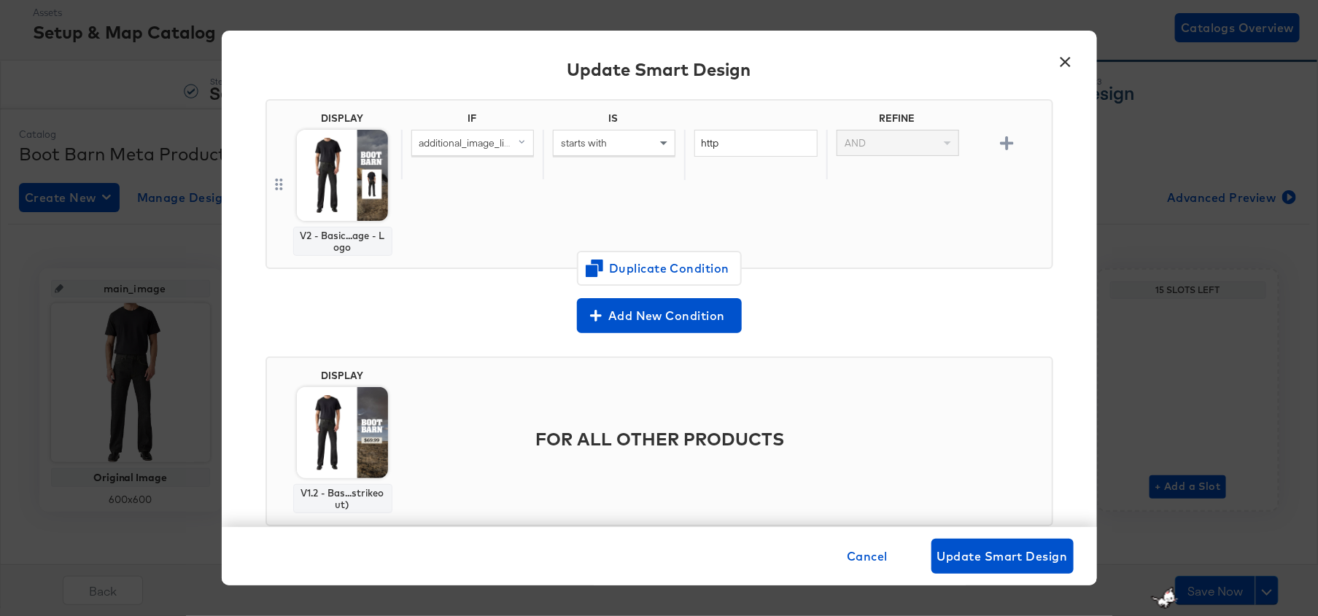
scroll to position [136, 0]
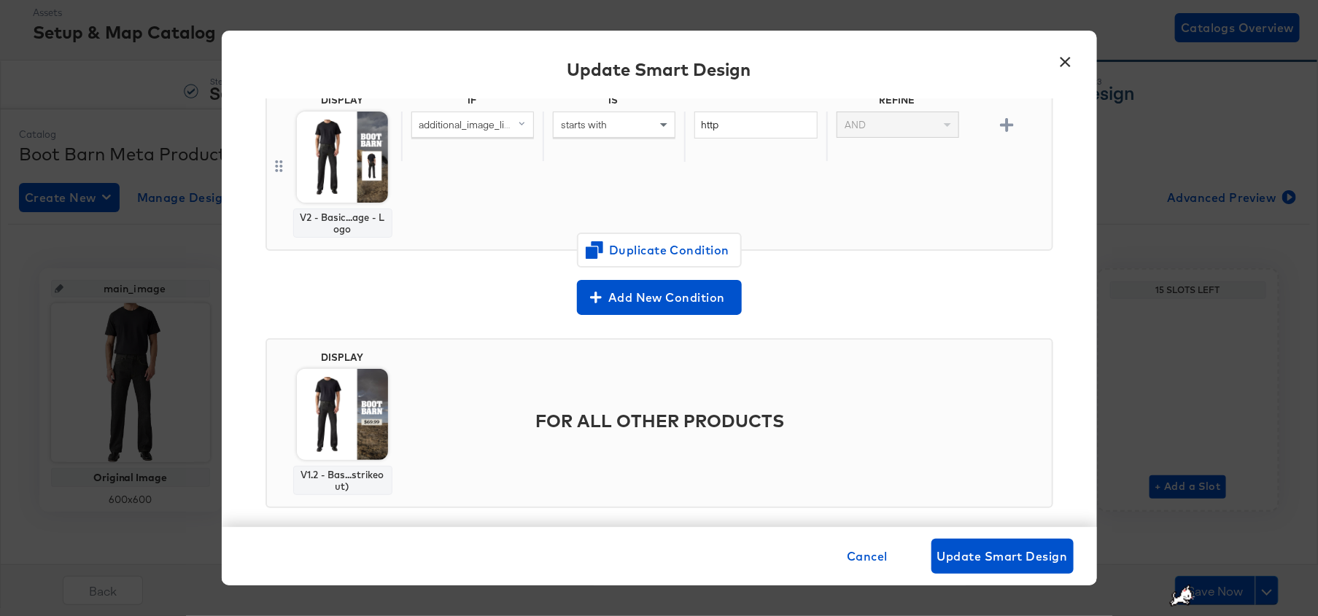
type input "Multi-Image w/ no Price"
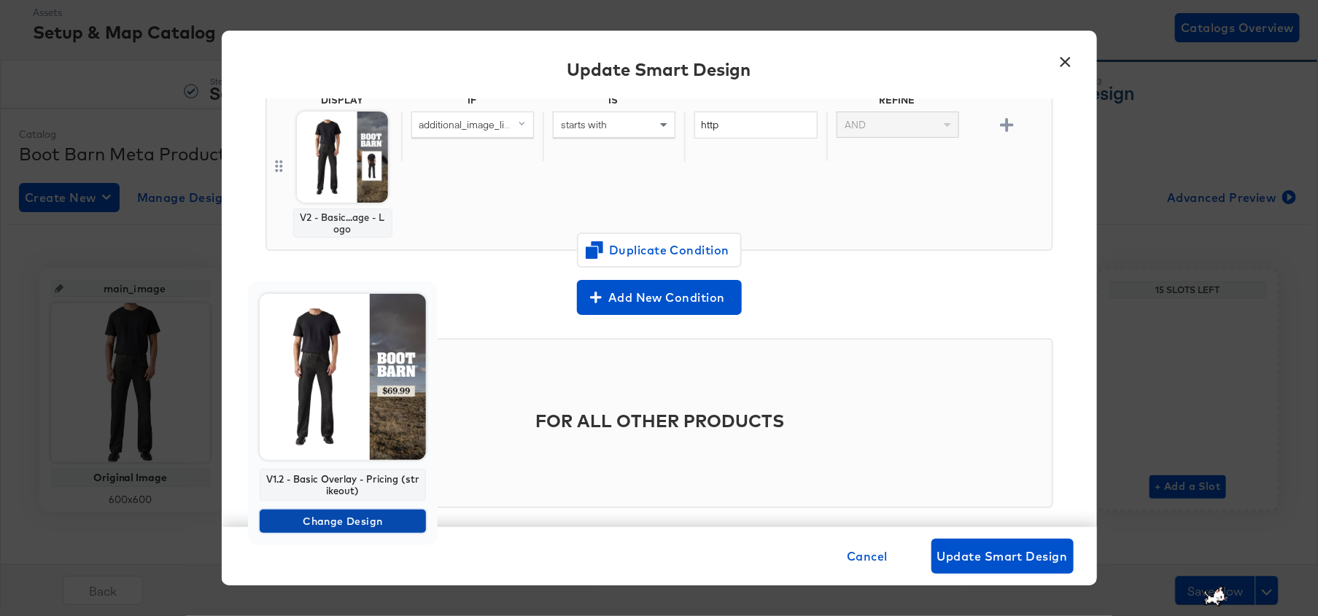
click at [369, 523] on span "Change Design" at bounding box center [343, 522] width 155 height 18
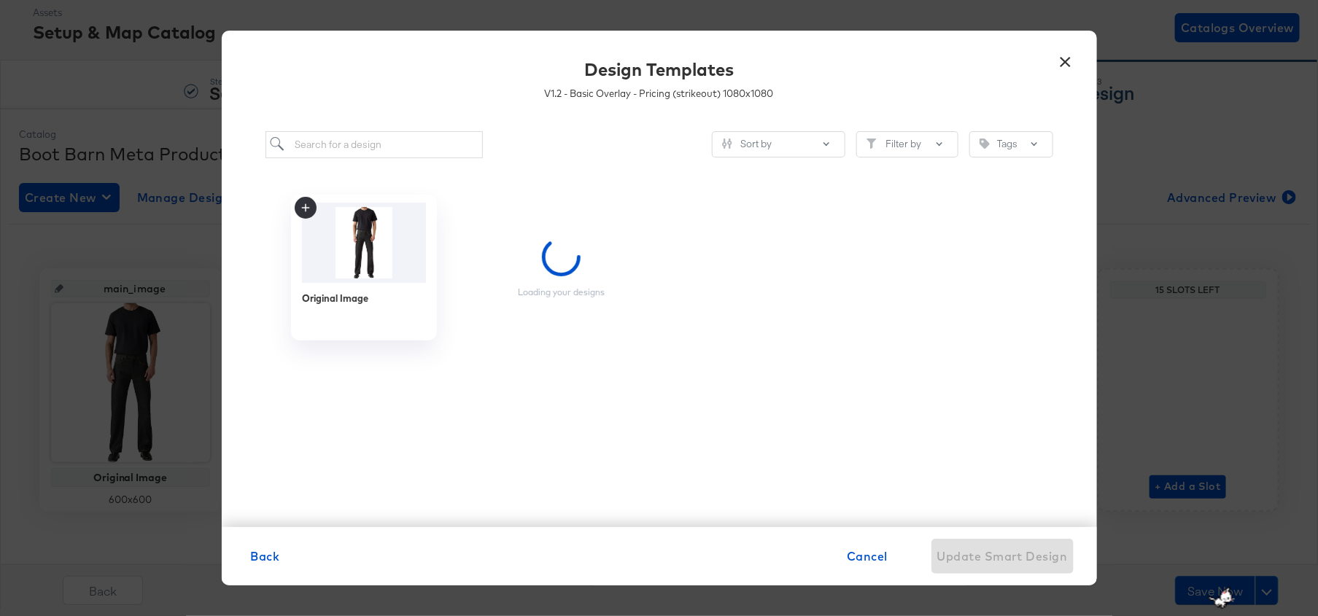
scroll to position [0, 0]
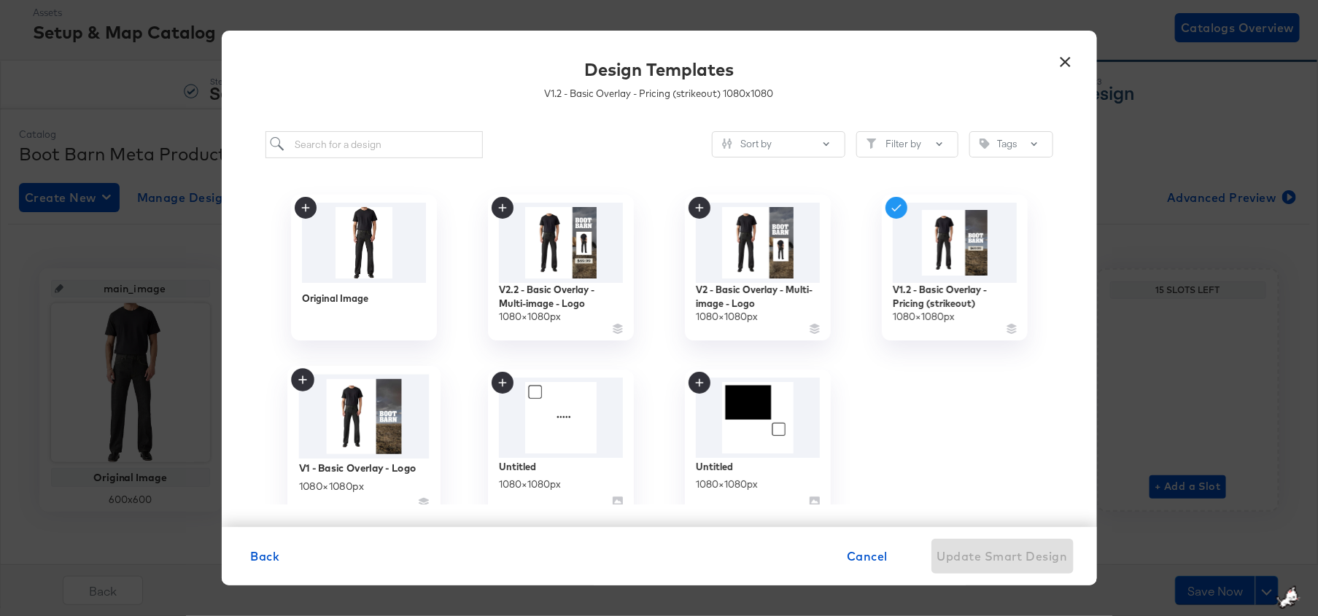
click at [392, 441] on img at bounding box center [363, 416] width 131 height 85
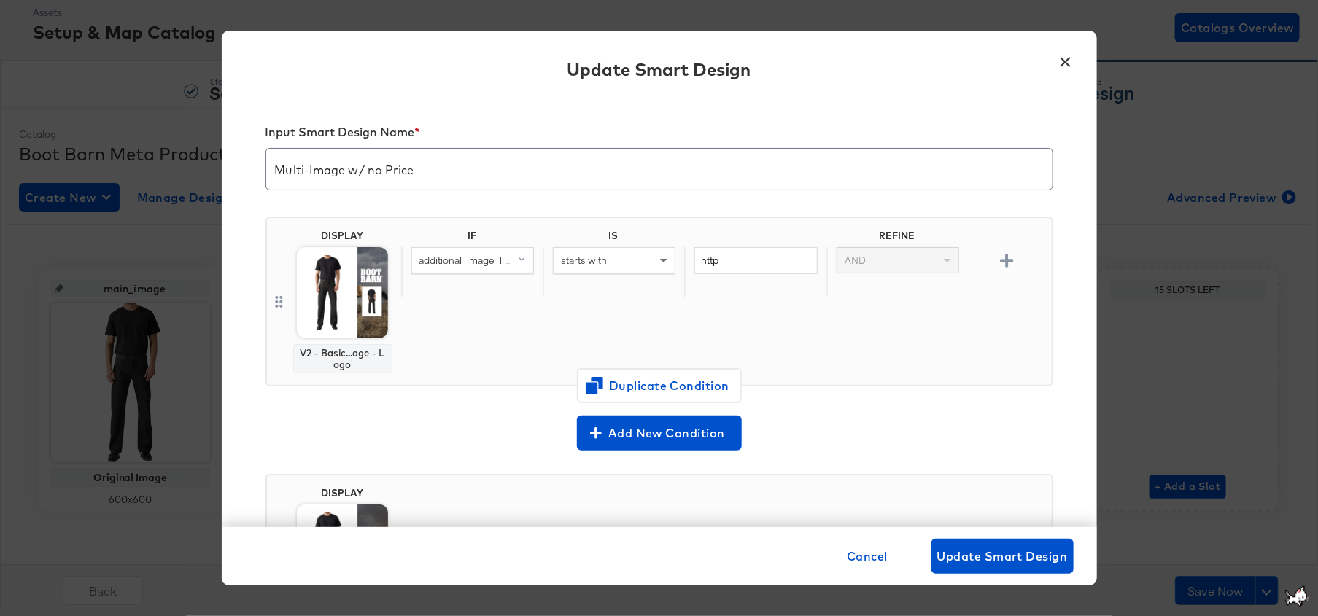
scroll to position [136, 0]
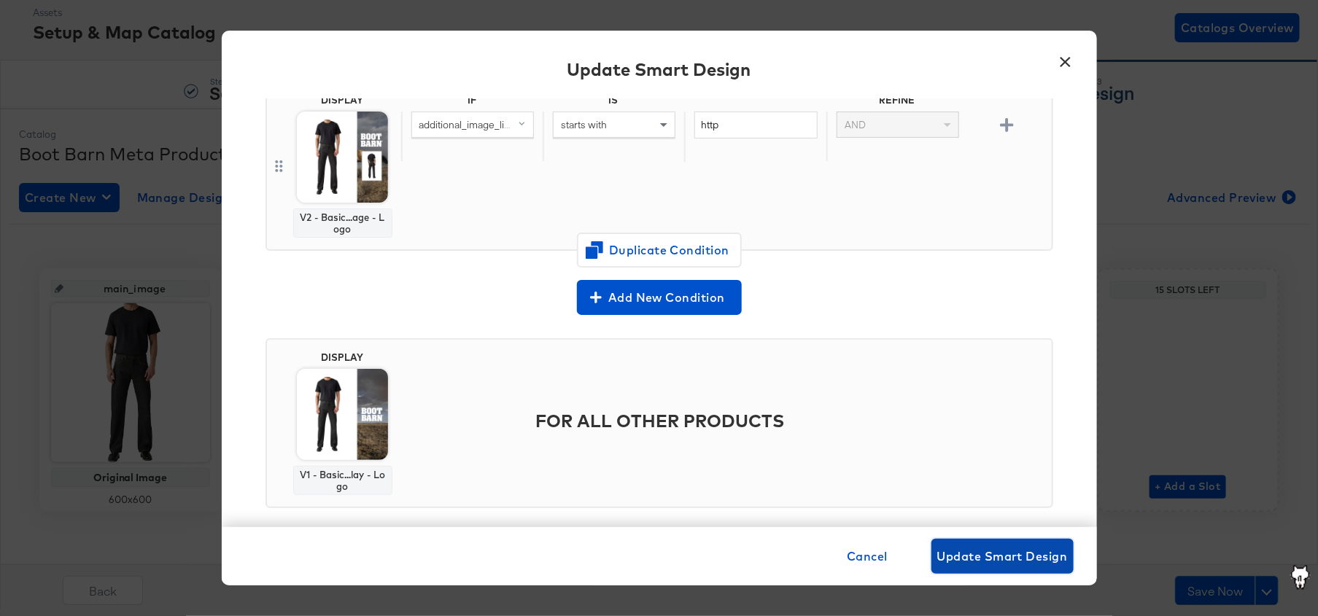
click at [1013, 556] on span "Update Smart Design" at bounding box center [1002, 556] width 131 height 20
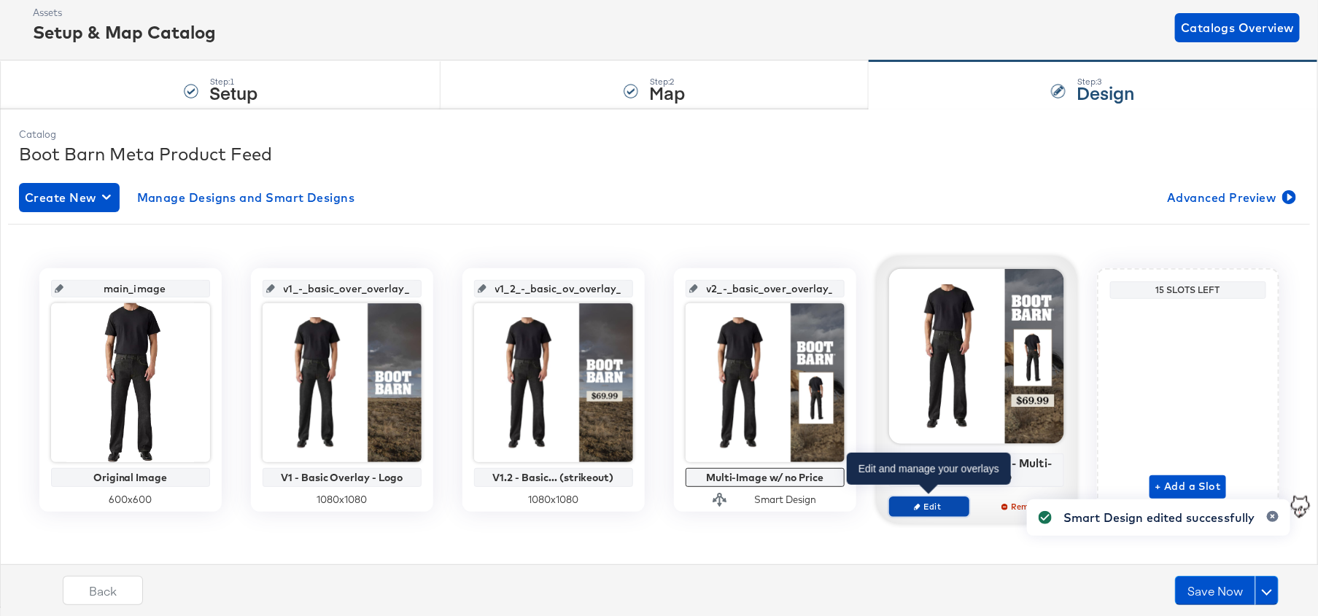
click at [914, 504] on icon "button" at bounding box center [917, 506] width 7 height 7
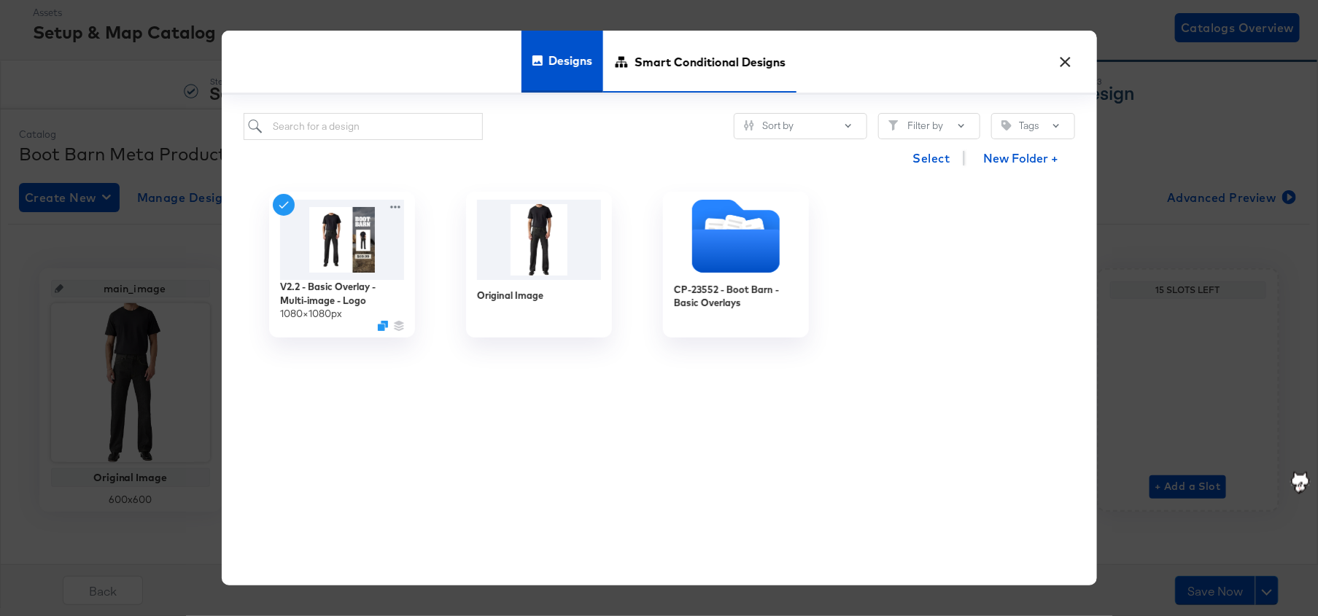
click at [644, 58] on span "Smart Conditional Designs" at bounding box center [710, 62] width 151 height 64
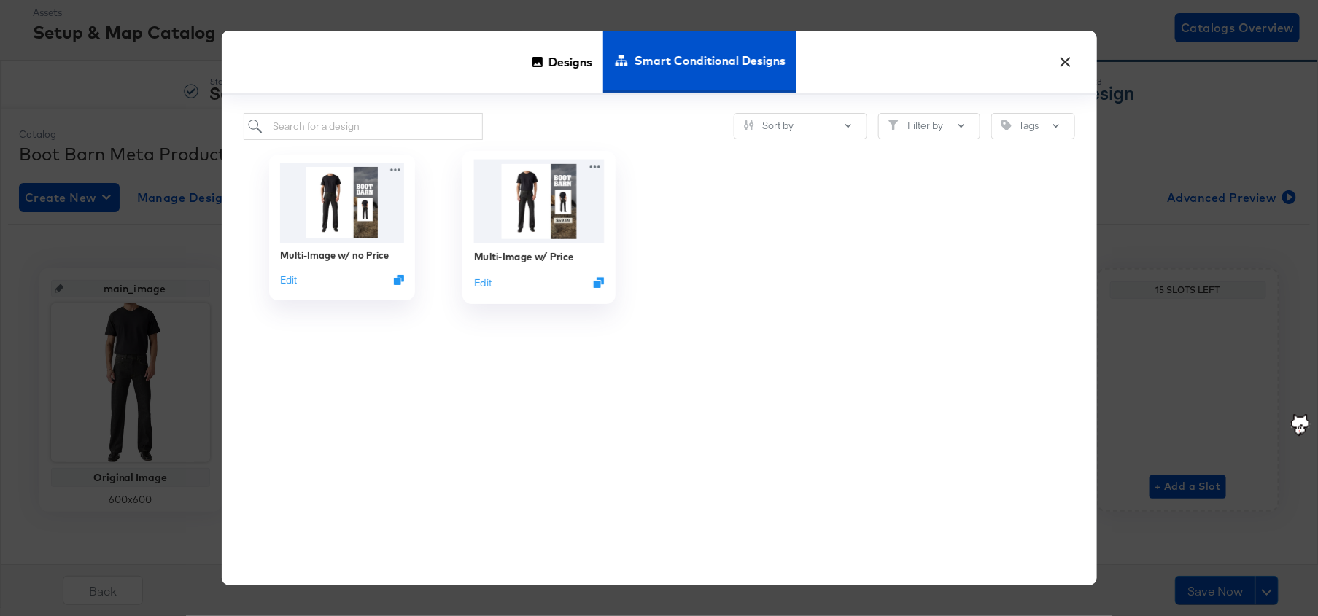
click at [575, 231] on img at bounding box center [538, 201] width 131 height 84
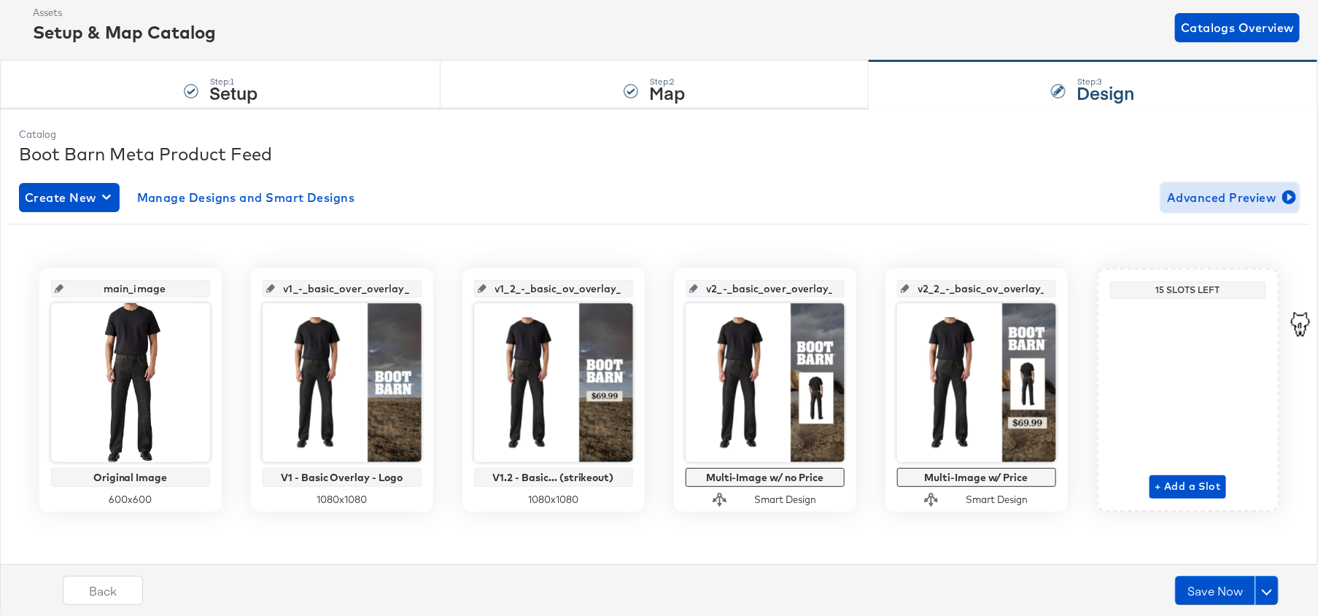
click at [1213, 206] on span "Advanced Preview" at bounding box center [1230, 197] width 126 height 20
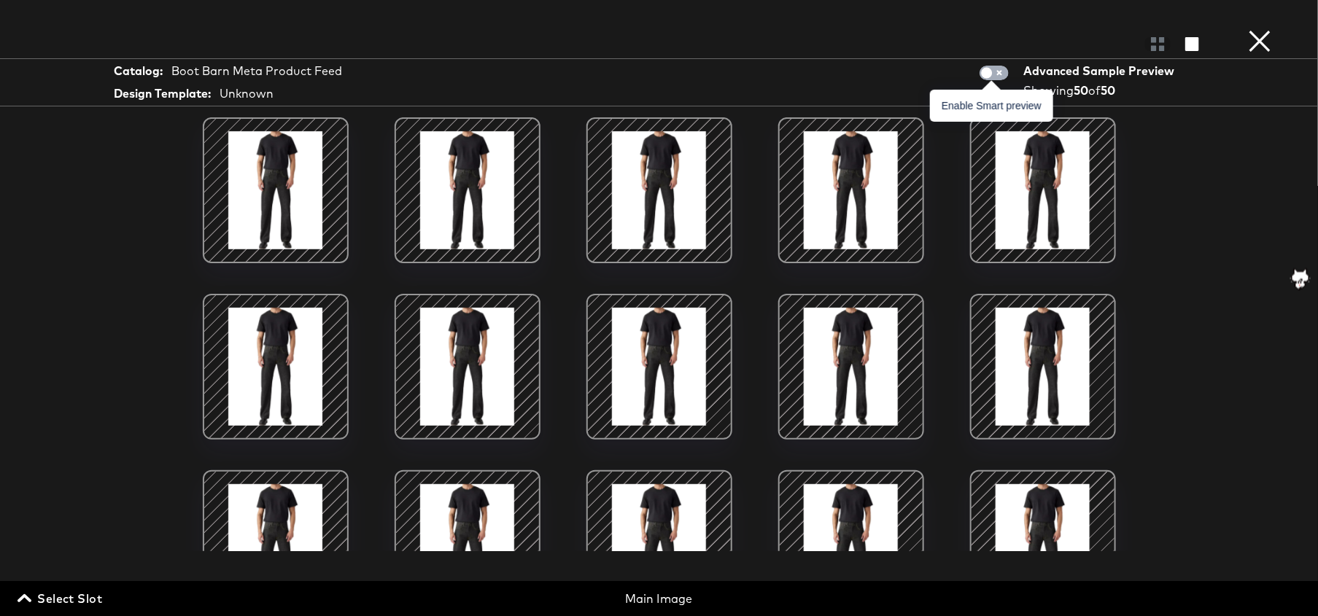
click at [986, 74] on input "checkbox" at bounding box center [987, 76] width 44 height 15
checkbox input "true"
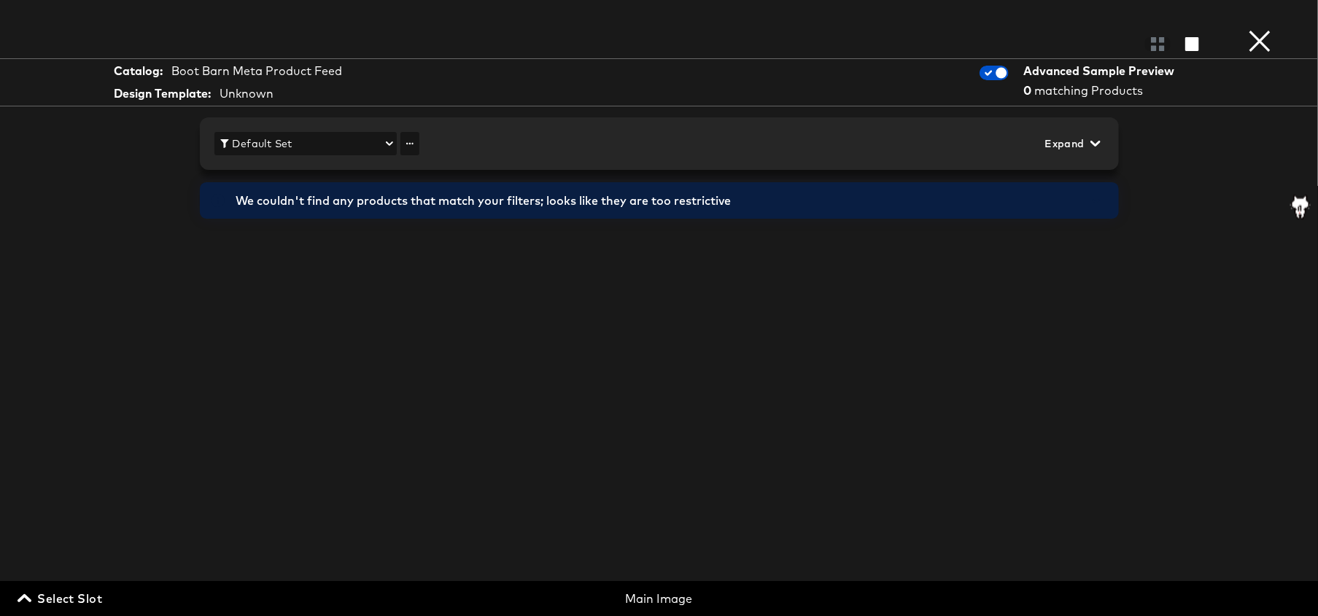
click at [1260, 29] on button "×" at bounding box center [1259, 14] width 29 height 29
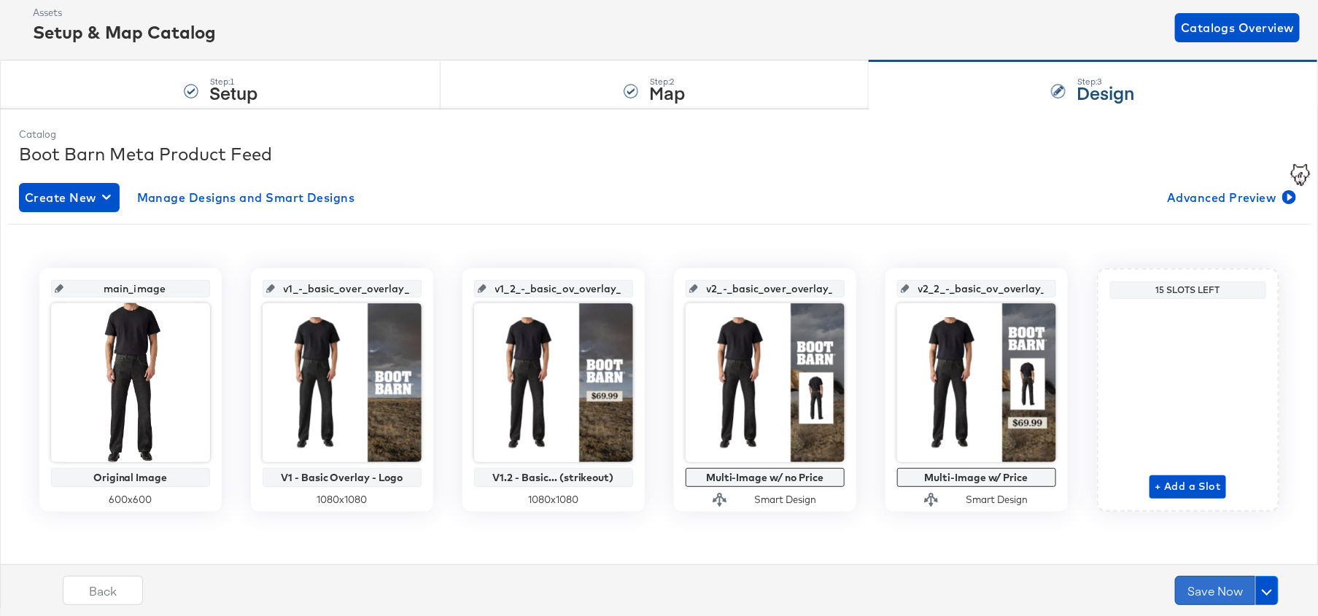
click at [1215, 586] on button "Save Now" at bounding box center [1215, 590] width 80 height 29
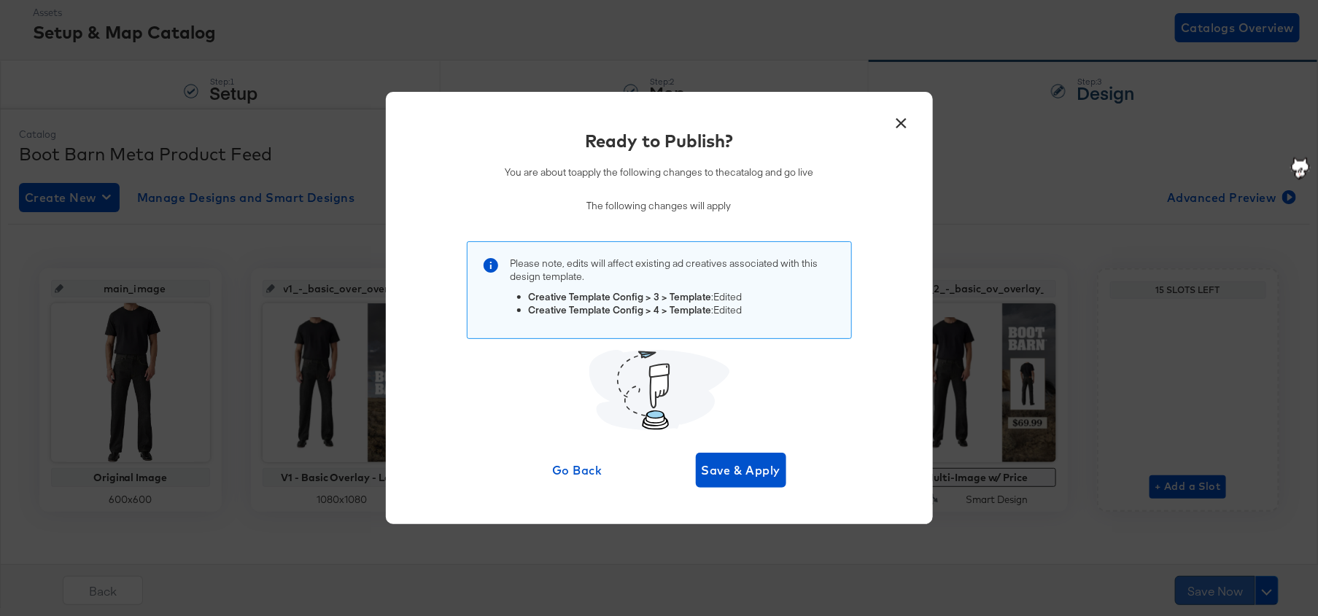
scroll to position [0, 0]
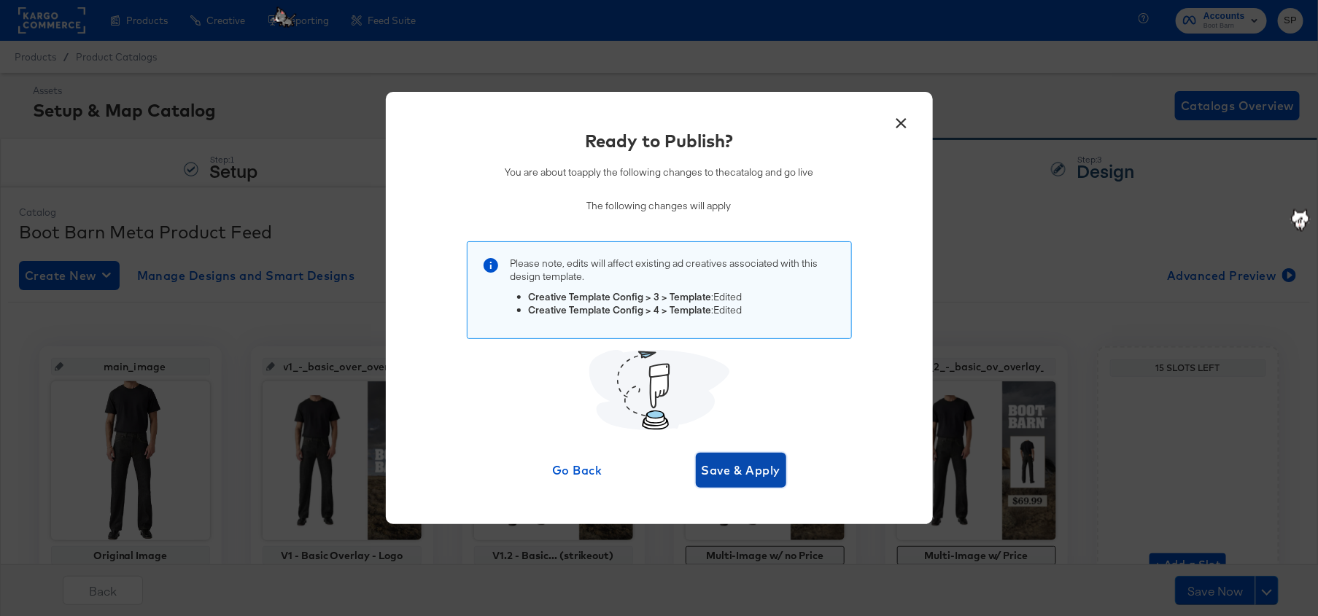
click at [757, 463] on span "Save & Apply" at bounding box center [742, 470] width 80 height 20
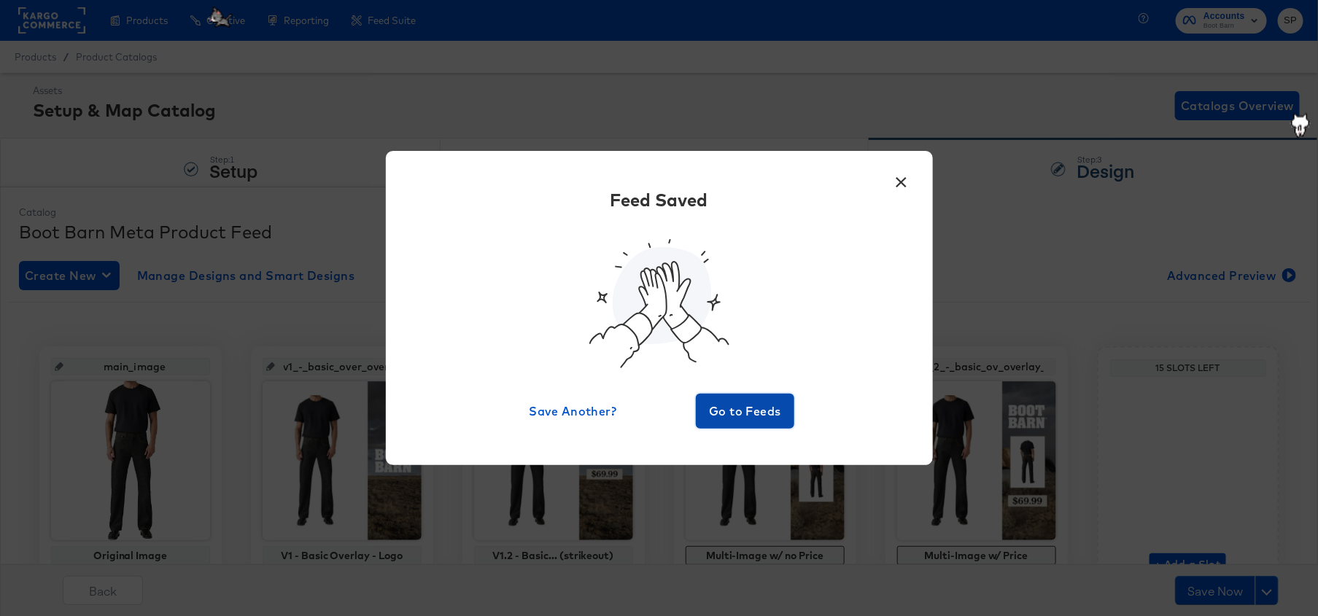
click at [743, 406] on span "Go to Feeds" at bounding box center [746, 411] width 88 height 20
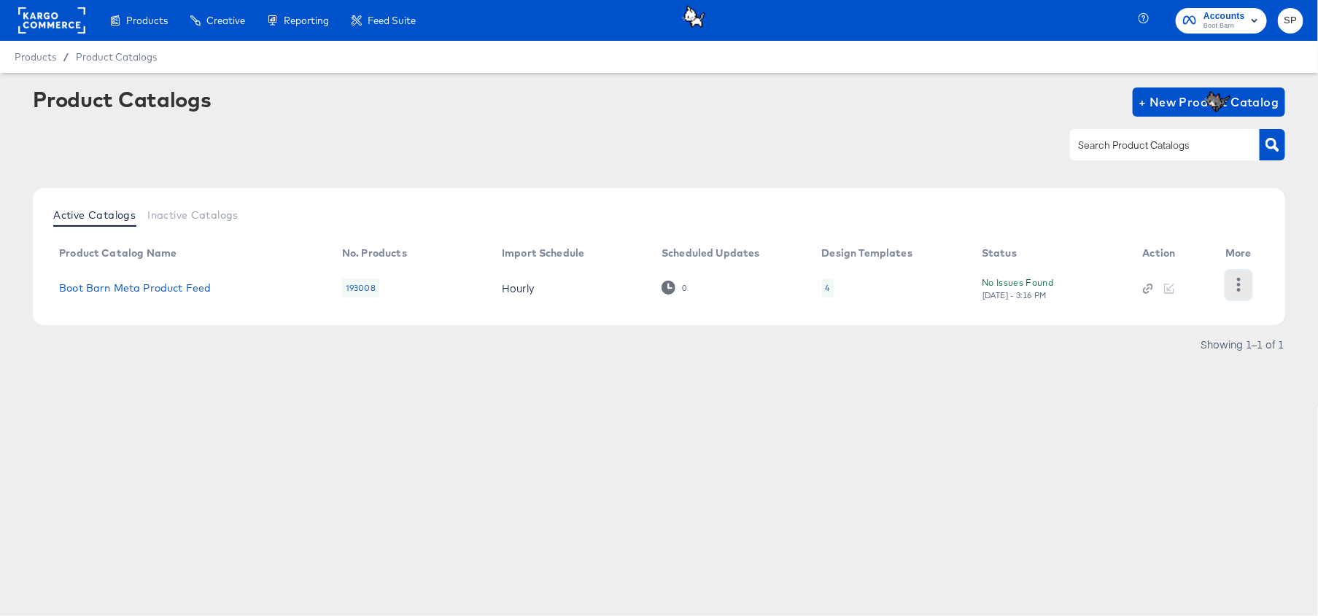
click at [1245, 290] on icon "button" at bounding box center [1239, 285] width 14 height 14
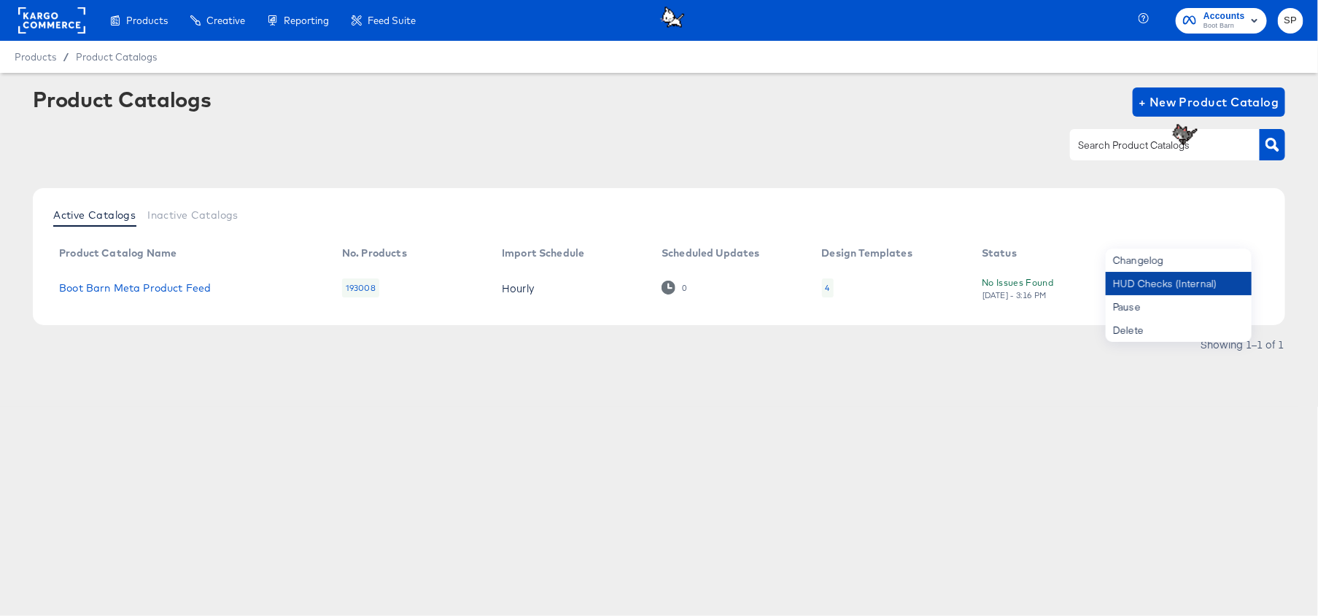
click at [1195, 286] on div "HUD Checks (Internal)" at bounding box center [1179, 283] width 146 height 23
